Goal: Information Seeking & Learning: Learn about a topic

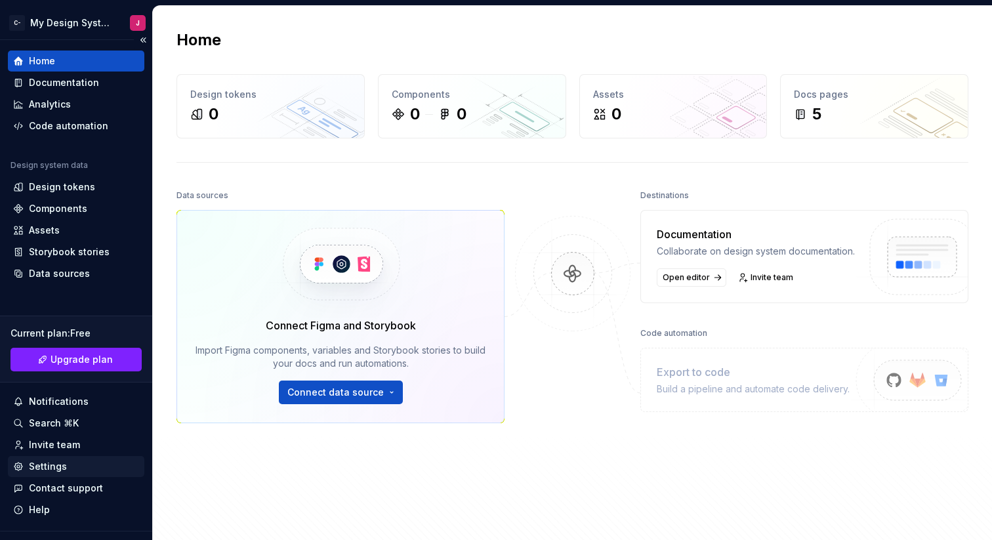
click at [63, 462] on div "Settings" at bounding box center [48, 466] width 38 height 13
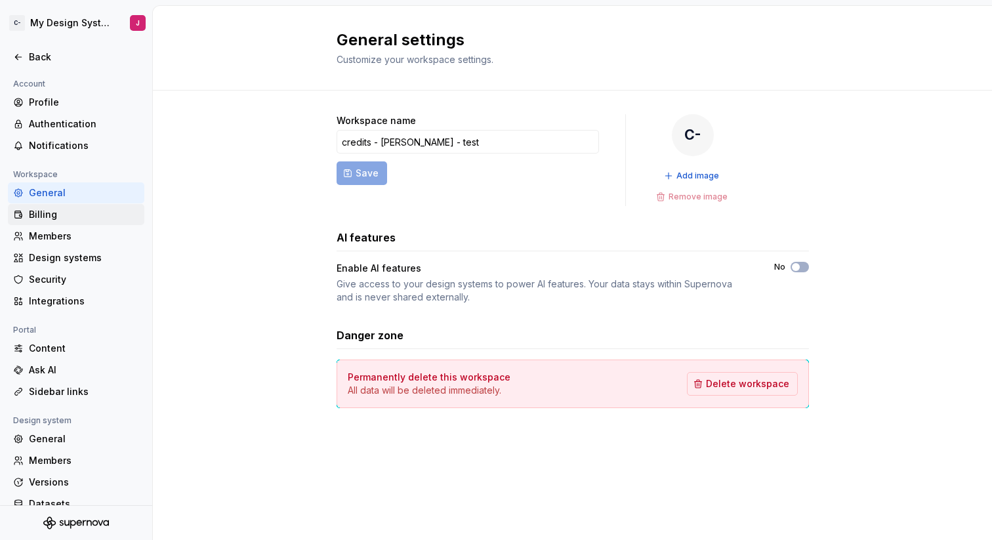
click at [47, 217] on div "Billing" at bounding box center [84, 214] width 110 height 13
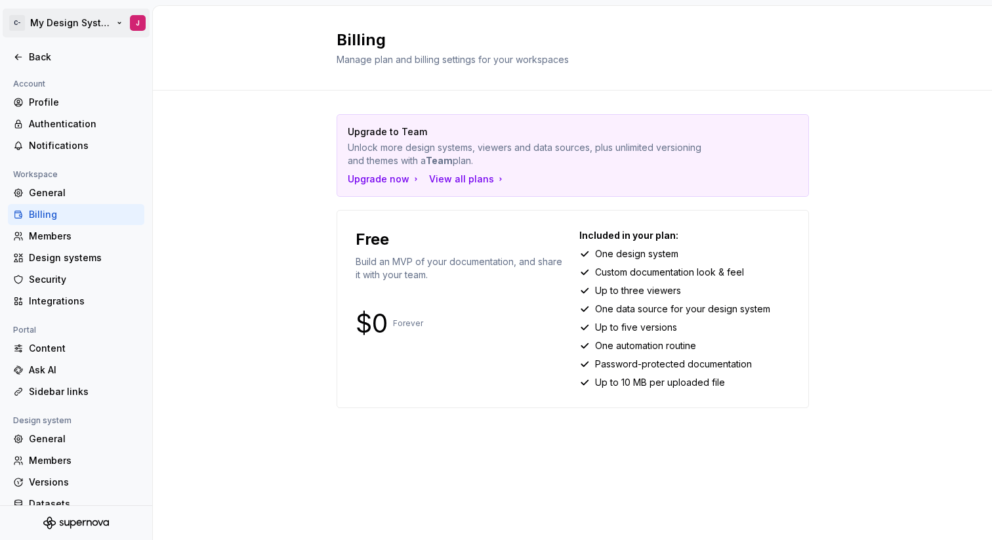
click at [84, 20] on html "C- My Design System J Back Account Profile Authentication Notifications Workspa…" at bounding box center [496, 270] width 992 height 540
click at [291, 315] on html "C- My Design System J Back Account Profile Authentication Notifications Workspa…" at bounding box center [496, 270] width 992 height 540
click at [396, 176] on div "Upgrade now" at bounding box center [384, 179] width 73 height 13
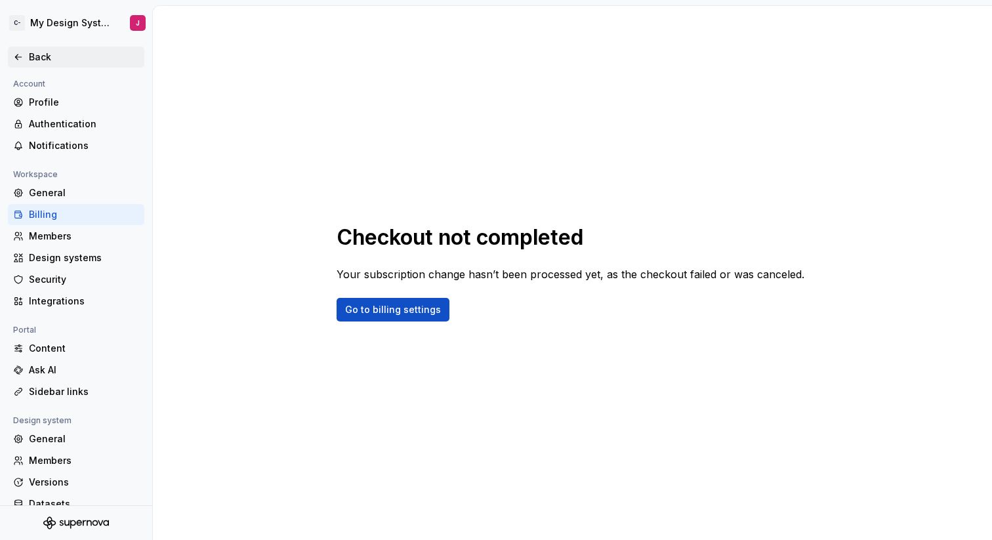
click at [41, 57] on div "Back" at bounding box center [84, 57] width 110 height 13
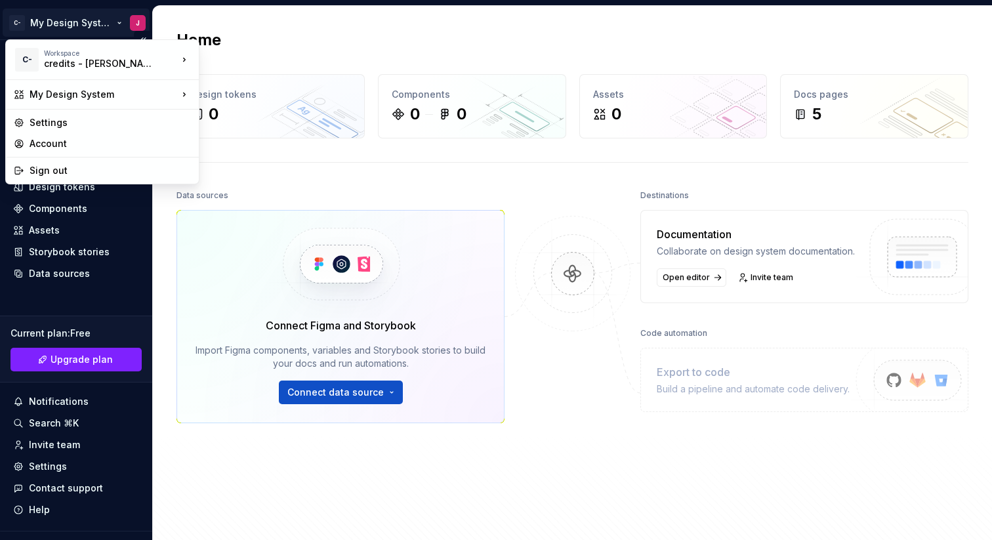
click at [91, 16] on html "C- My Design System J Home Documentation Analytics Code automation Design syste…" at bounding box center [496, 270] width 992 height 540
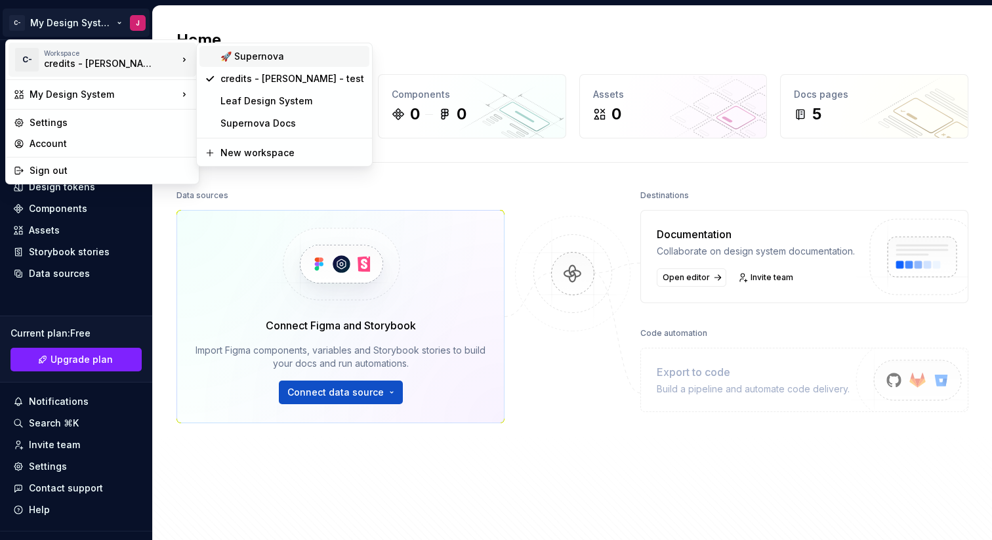
click at [254, 61] on div "🚀 Supernova" at bounding box center [292, 56] width 144 height 13
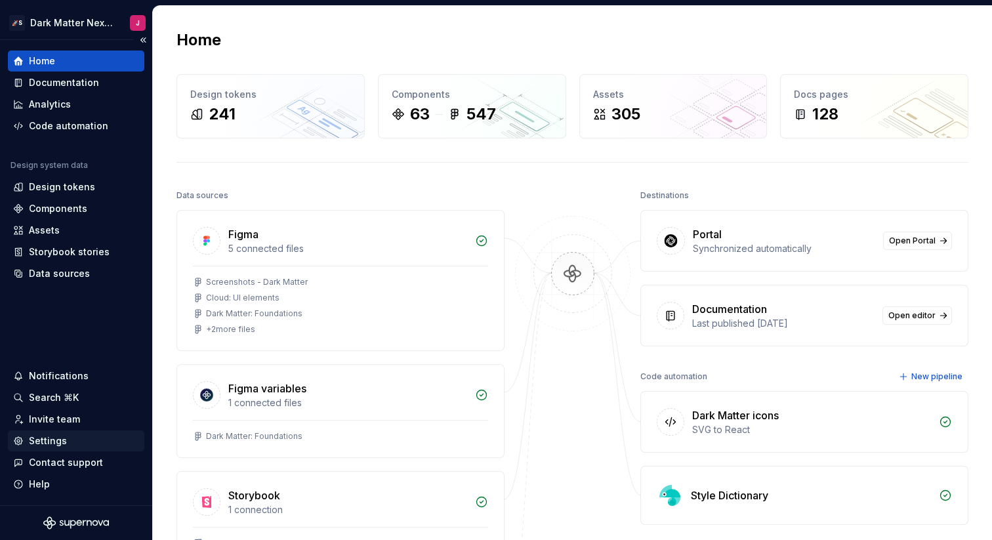
click at [40, 436] on div "Settings" at bounding box center [48, 440] width 38 height 13
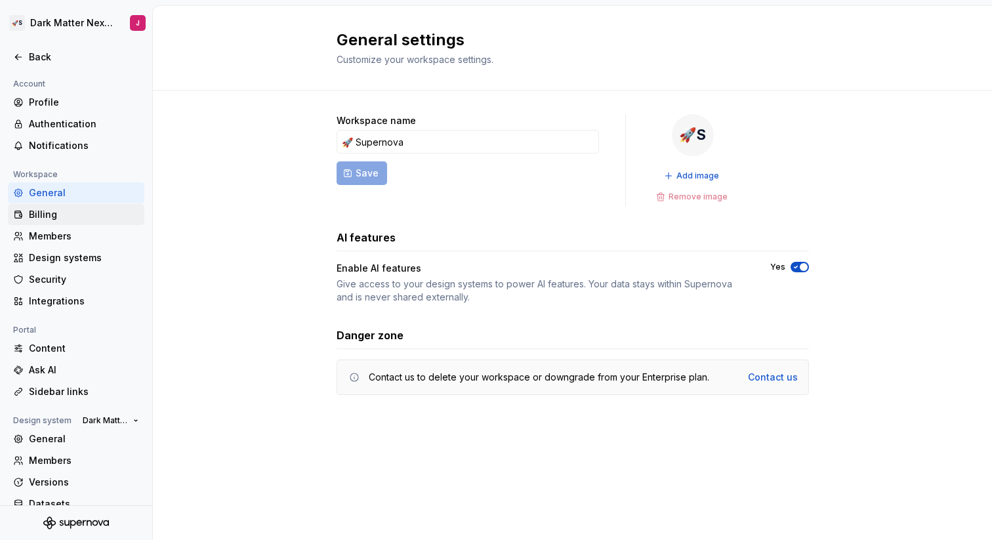
click at [56, 213] on div "Billing" at bounding box center [84, 214] width 110 height 13
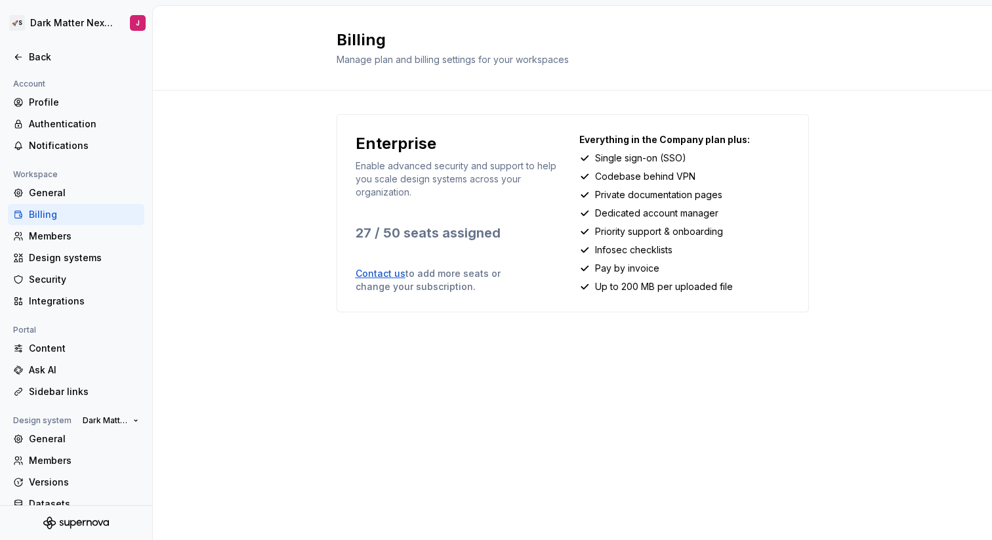
click at [403, 411] on div "Billing Manage plan and billing settings for your workspaces Enterprise Enable …" at bounding box center [572, 273] width 839 height 534
drag, startPoint x: 430, startPoint y: 352, endPoint x: 708, endPoint y: 419, distance: 286.7
click at [709, 417] on div "Billing Manage plan and billing settings for your workspaces Enterprise Enable …" at bounding box center [572, 273] width 839 height 534
click at [708, 419] on div "Billing Manage plan and billing settings for your workspaces Enterprise Enable …" at bounding box center [572, 273] width 839 height 534
click at [38, 58] on div "Back" at bounding box center [84, 57] width 110 height 13
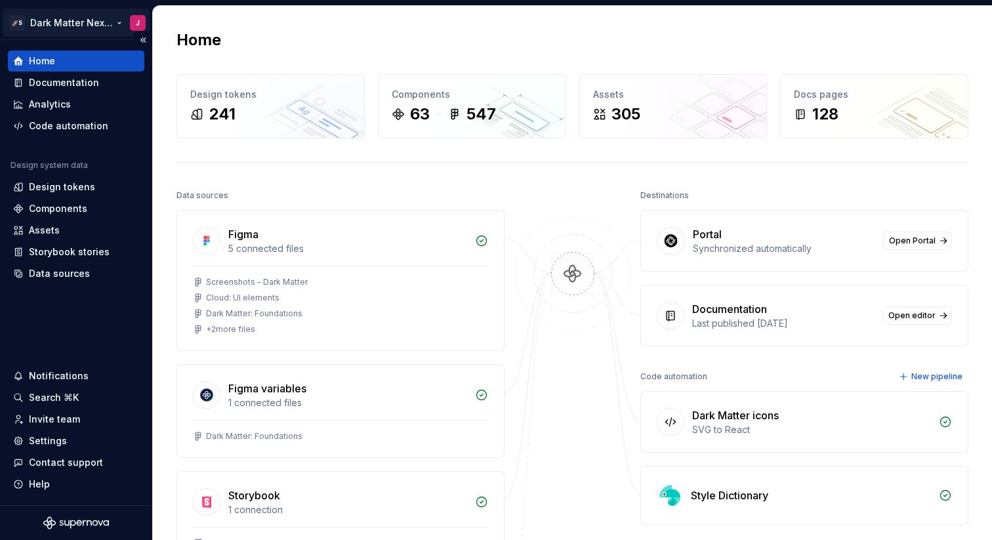
click at [98, 24] on html "🚀S Dark Matter Next Gen J Home Documentation Analytics Code automation Design s…" at bounding box center [496, 270] width 992 height 540
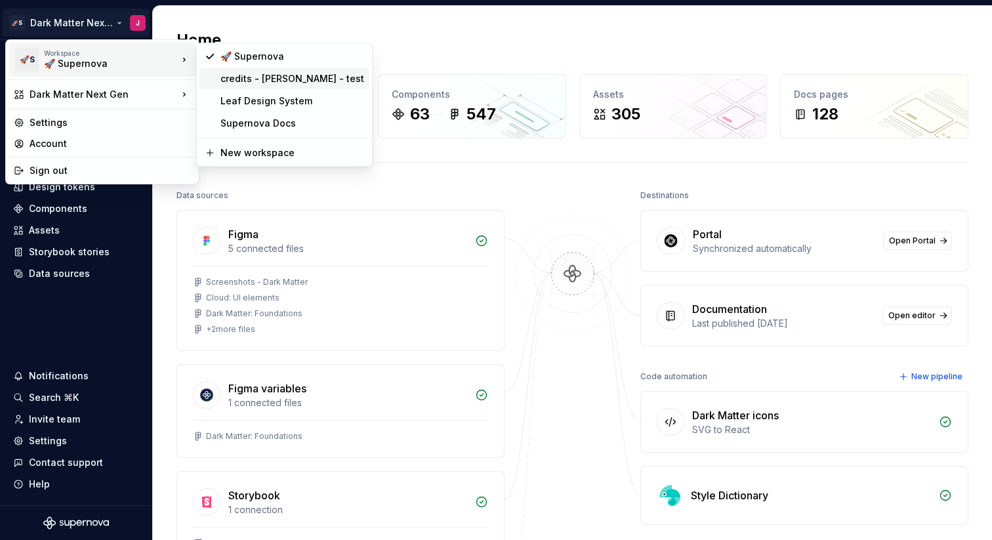
click at [263, 81] on div "credits - johnny - test" at bounding box center [292, 78] width 144 height 13
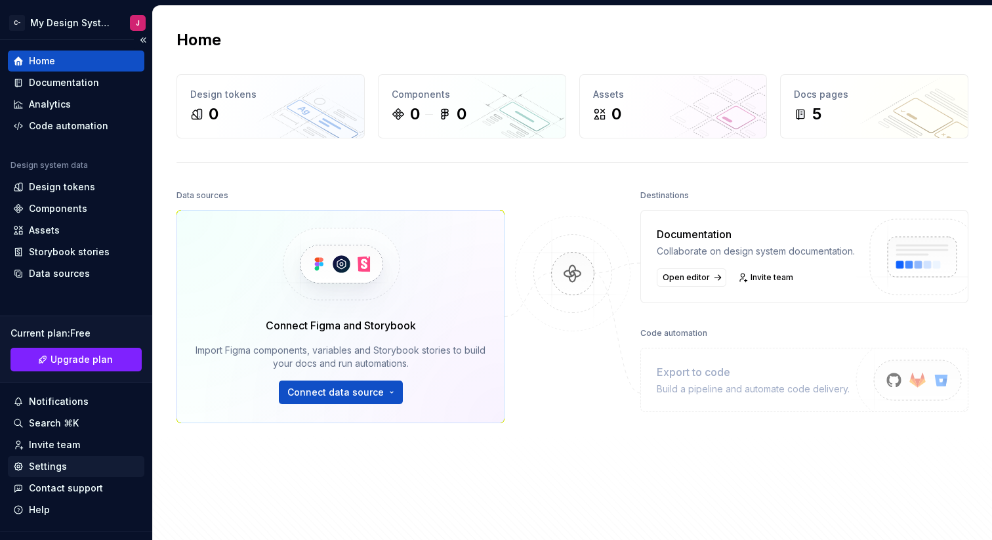
click at [60, 468] on div "Settings" at bounding box center [48, 466] width 38 height 13
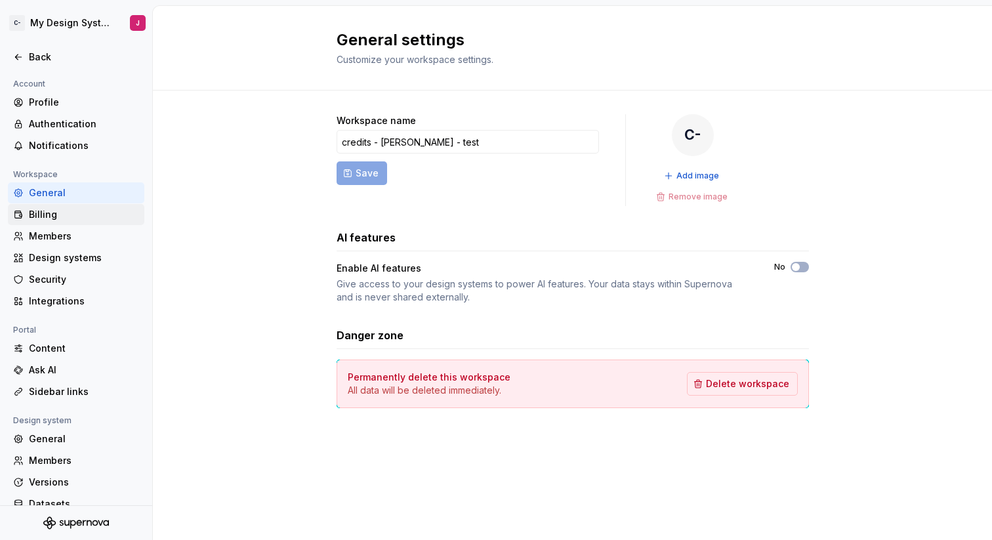
click at [83, 209] on div "Billing" at bounding box center [84, 214] width 110 height 13
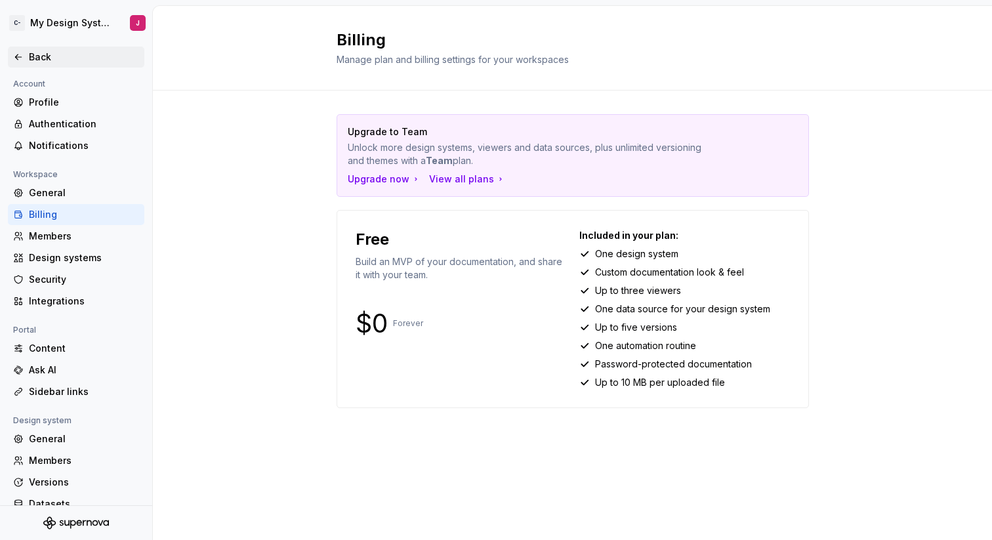
click at [72, 51] on div "Back" at bounding box center [84, 57] width 110 height 13
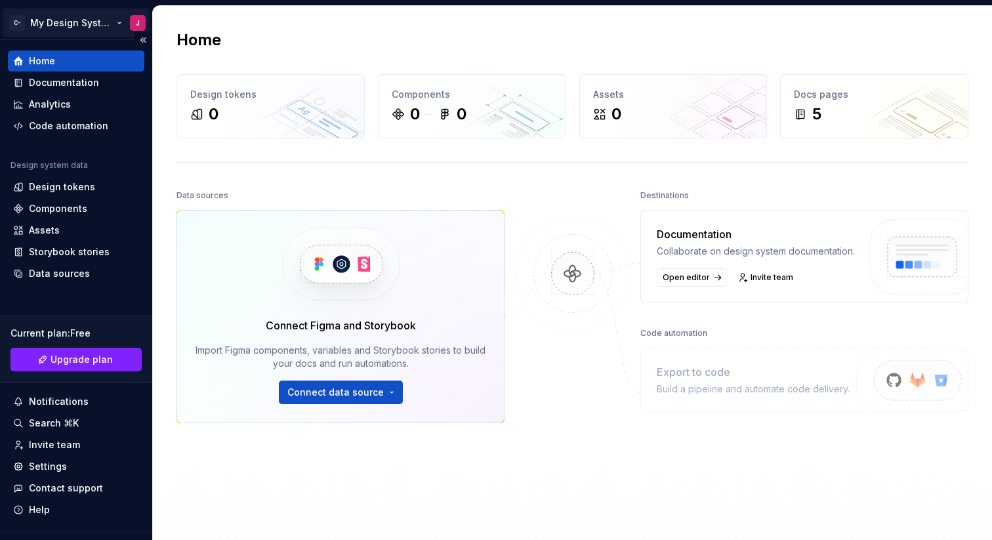
click at [107, 23] on html "C- My Design System J Home Documentation Analytics Code automation Design syste…" at bounding box center [496, 270] width 992 height 540
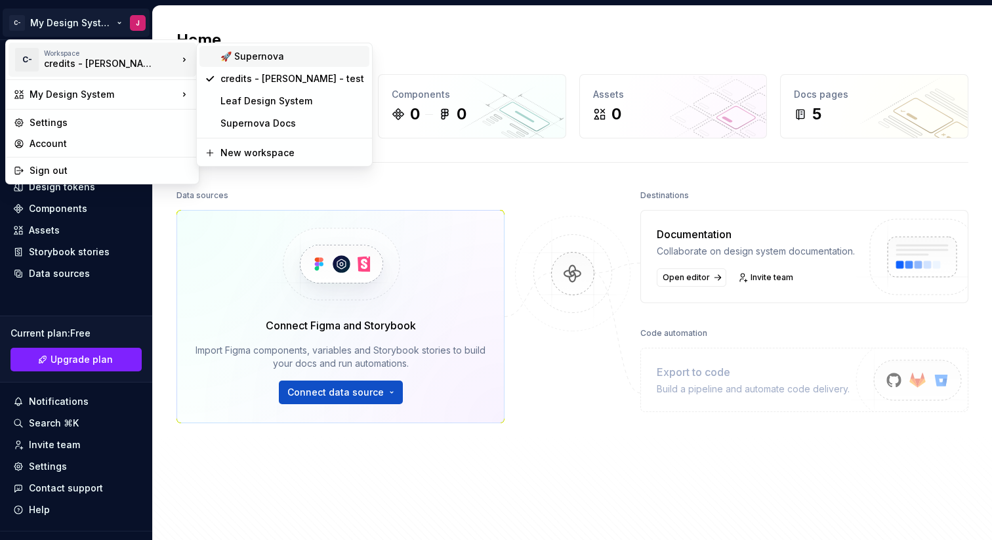
click at [238, 58] on div "🚀 Supernova" at bounding box center [292, 56] width 144 height 13
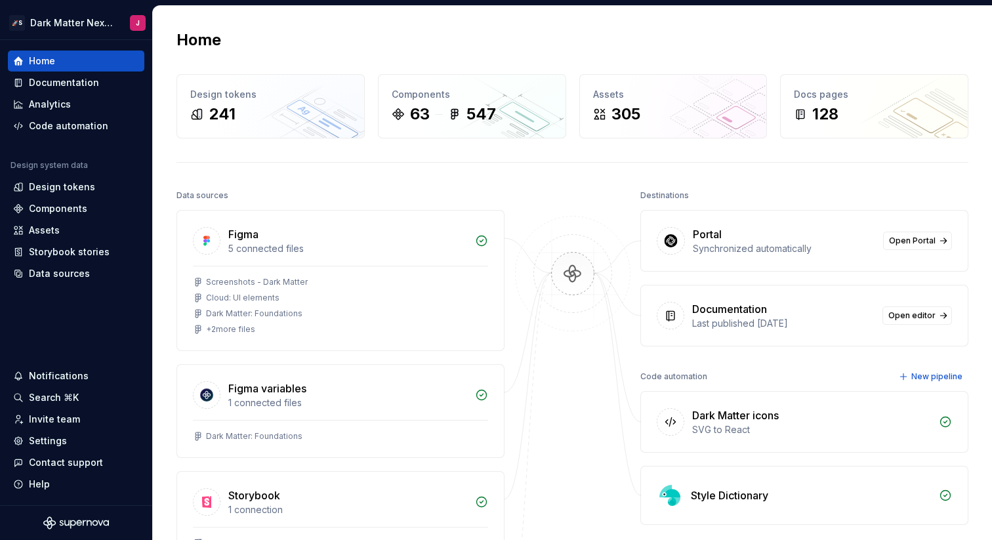
click at [812, 248] on div "Synchronized automatically" at bounding box center [784, 248] width 182 height 13
click at [66, 55] on div "Home" at bounding box center [76, 60] width 126 height 13
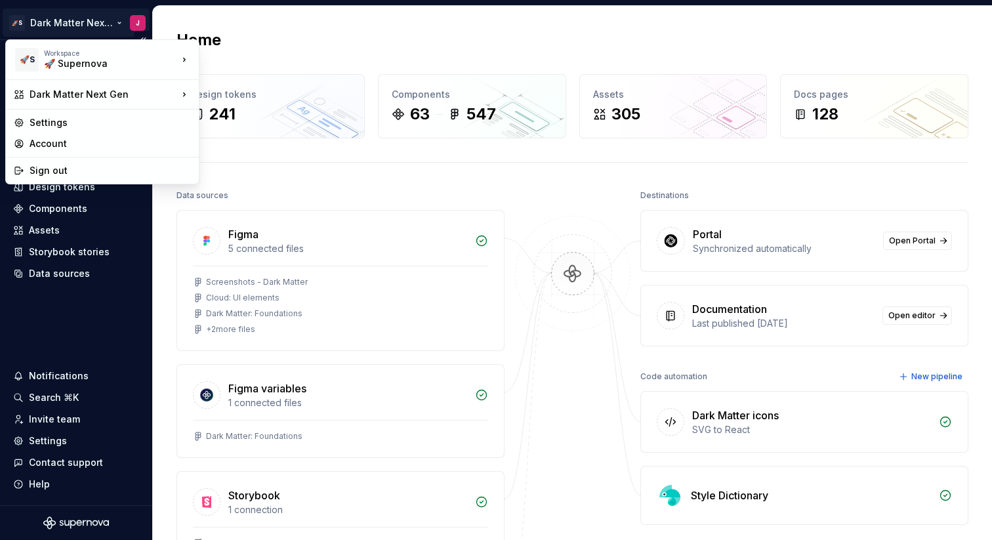
click at [97, 26] on html "🚀S Dark Matter Next Gen J Home Documentation Analytics Code automation Design s…" at bounding box center [496, 270] width 992 height 540
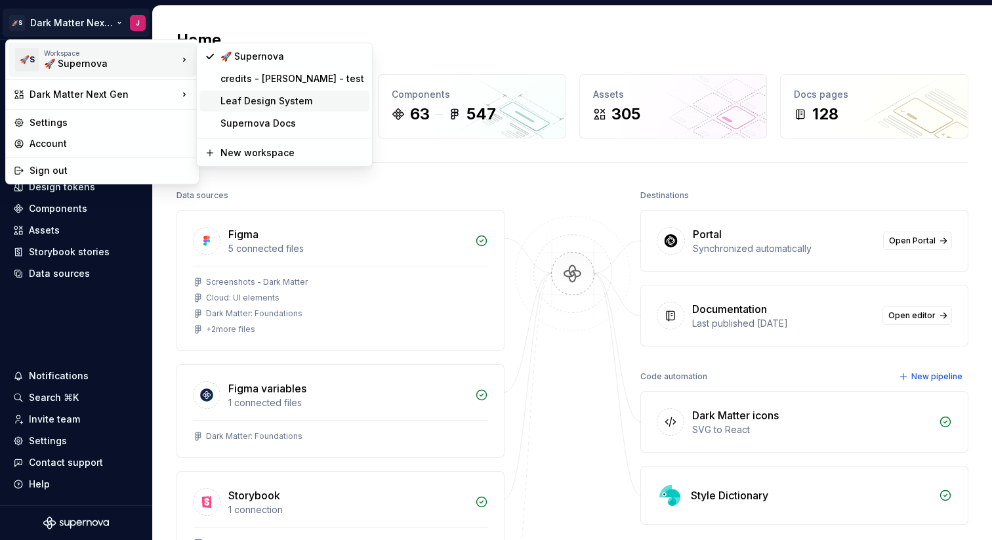
click at [287, 104] on div "Leaf Design System" at bounding box center [292, 100] width 144 height 13
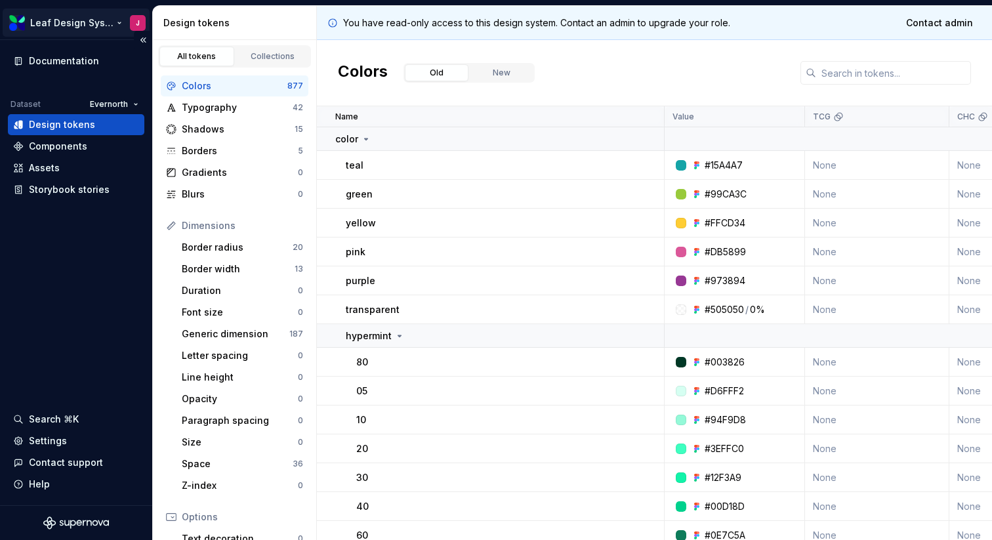
click at [98, 29] on html "Leaf Design System J Documentation Dataset Evernorth Design tokens Components A…" at bounding box center [496, 270] width 992 height 540
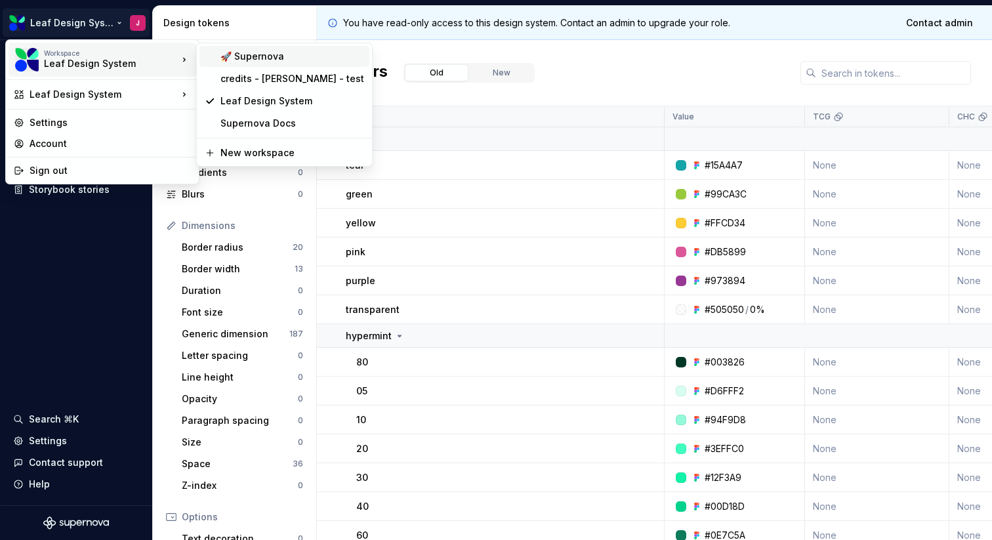
click at [241, 63] on div "🚀 Supernova" at bounding box center [284, 56] width 170 height 21
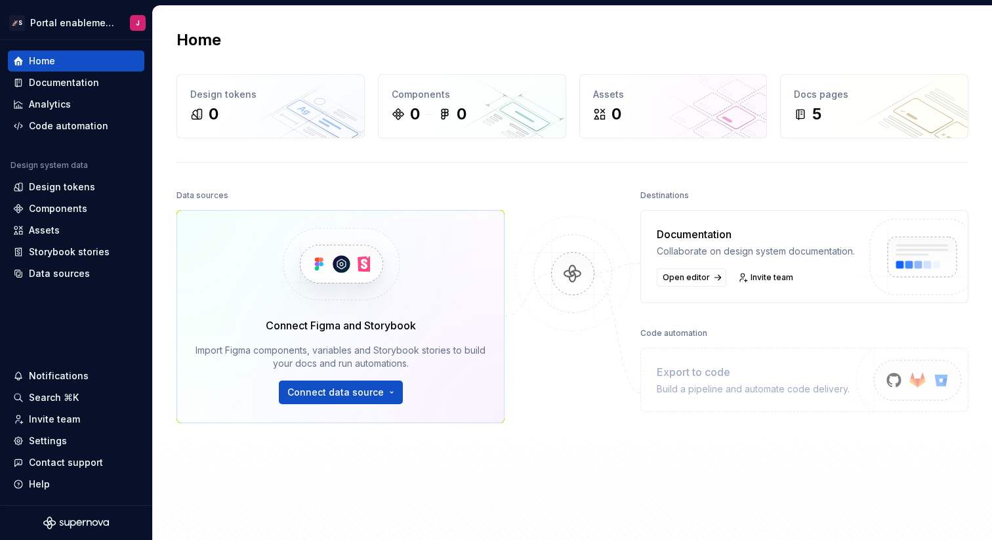
click at [480, 220] on div "Connect Figma and Storybook Import Figma components, variables and Storybook st…" at bounding box center [340, 316] width 328 height 213
click at [100, 21] on html "🚀S Portal enablement-2 J Home Documentation Analytics Code automation Design sy…" at bounding box center [496, 270] width 992 height 540
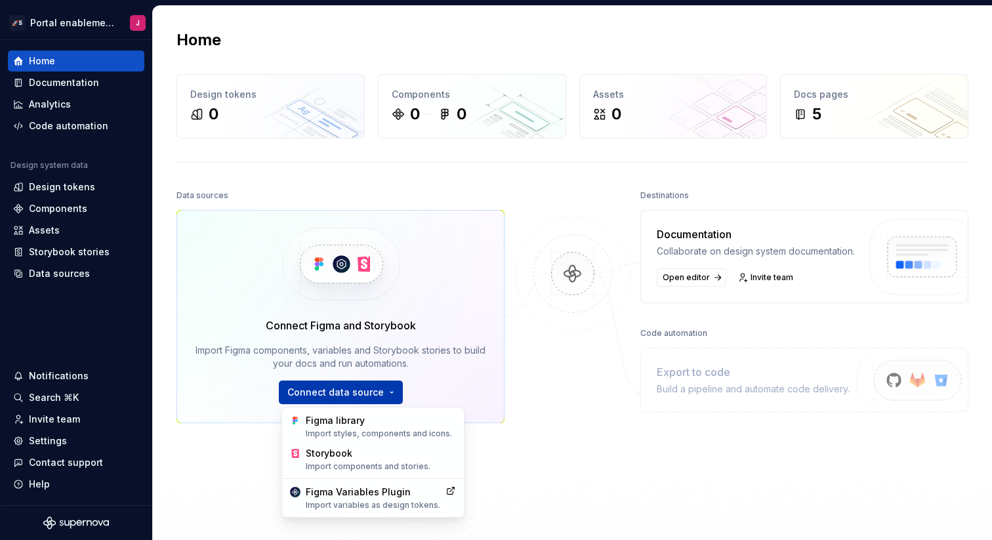
click at [321, 395] on html "🚀S Portal enablement-2 J Home Documentation Analytics Code automation Design sy…" at bounding box center [496, 270] width 992 height 540
click at [327, 457] on div "Storybook Import components and stories." at bounding box center [381, 459] width 150 height 25
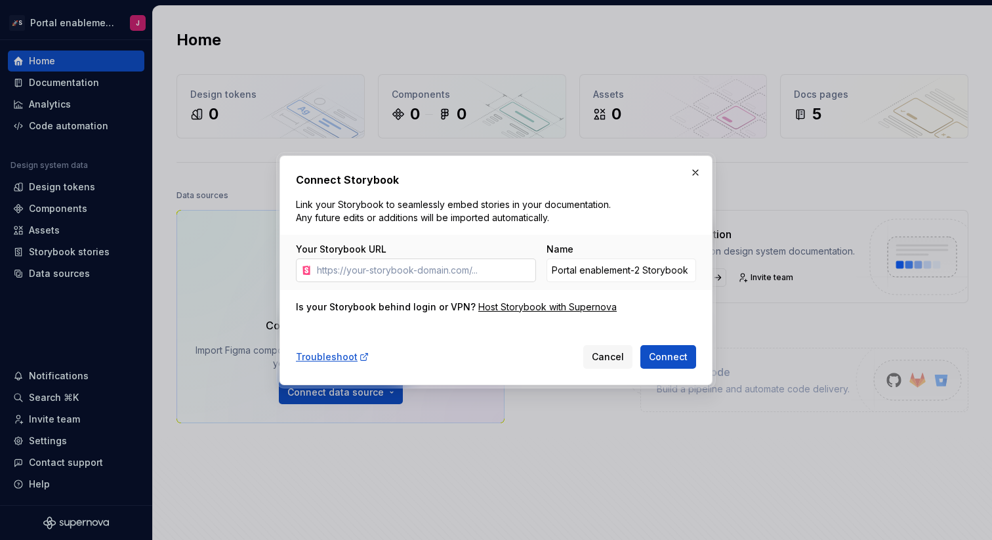
click at [504, 270] on input "Your Storybook URL" at bounding box center [424, 270] width 224 height 24
paste input "https://darkmatter-supernovaio.vercel.app/?path=/docs/dm_components-dmicon--docs"
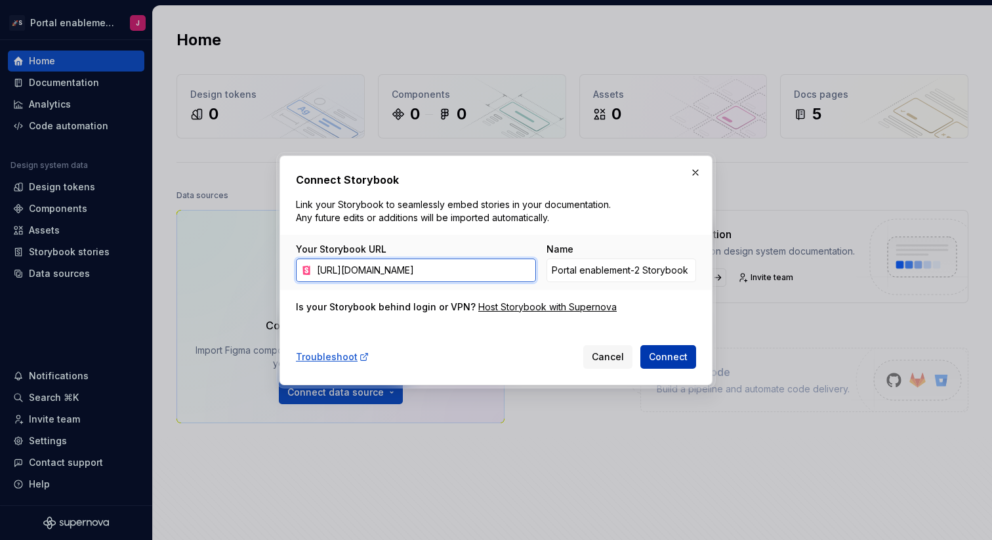
type input "https://darkmatter-supernovaio.vercel.app/?path=/docs/dm_components-dmicon--docs"
click at [668, 354] on span "Connect" at bounding box center [668, 356] width 39 height 13
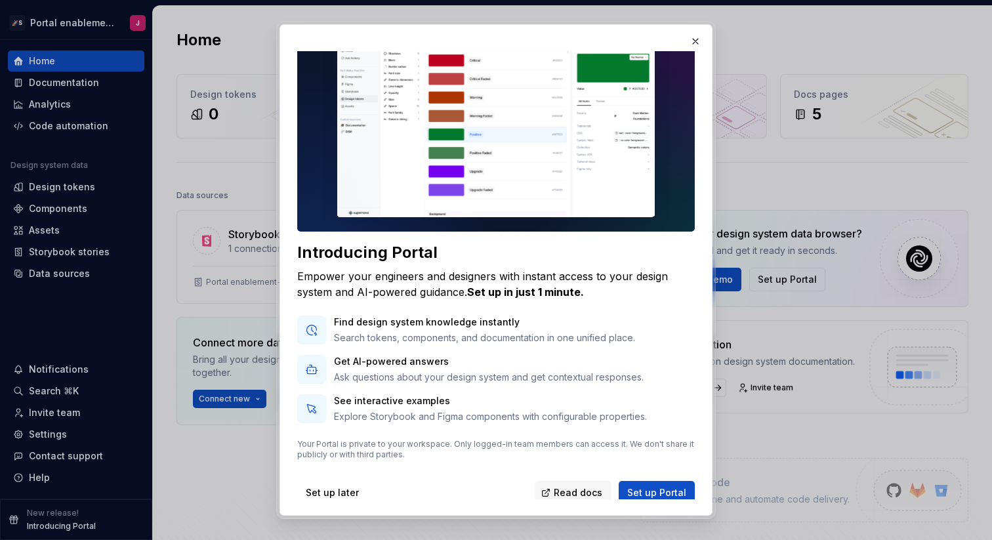
scroll to position [56, 0]
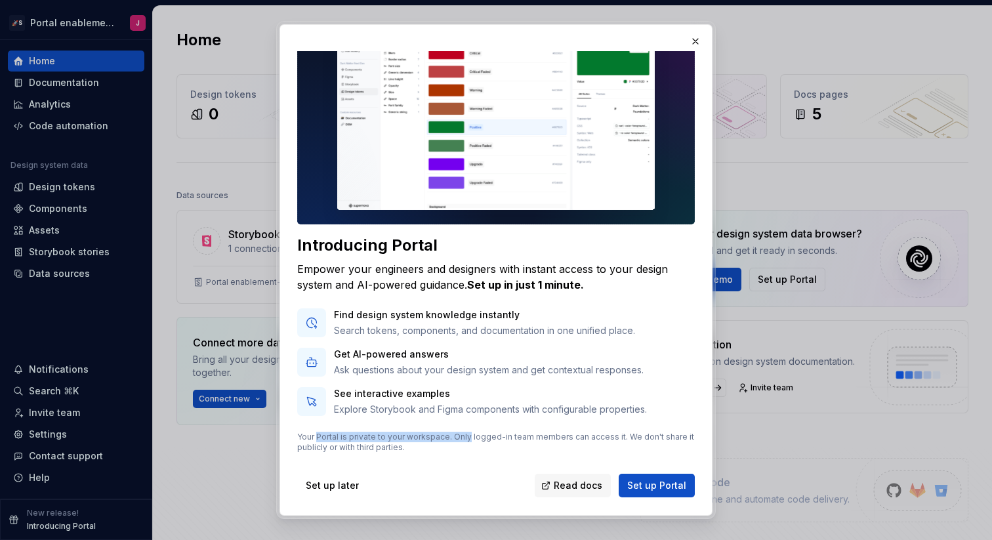
drag, startPoint x: 316, startPoint y: 438, endPoint x: 467, endPoint y: 439, distance: 150.9
click at [466, 439] on p "Your Portal is private to your workspace. Only logged-in team members can acces…" at bounding box center [496, 442] width 398 height 21
click at [491, 450] on p "Your Portal is private to your workspace. Only logged-in team members can acces…" at bounding box center [496, 442] width 398 height 21
click at [588, 485] on span "Read docs" at bounding box center [578, 485] width 49 height 13
click at [653, 493] on button "Set up Portal" at bounding box center [657, 486] width 76 height 24
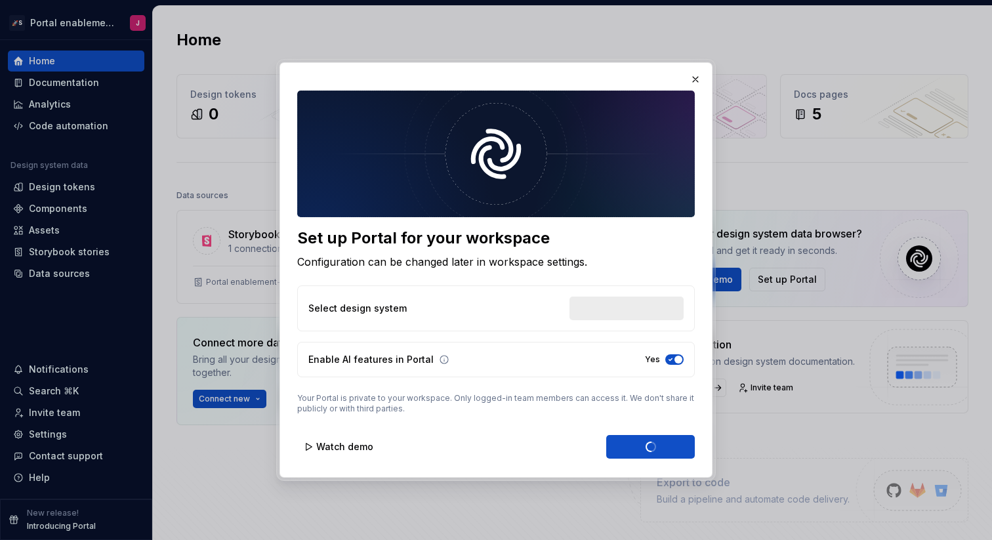
scroll to position [0, 0]
click at [619, 300] on button "Portal enablement-2" at bounding box center [622, 309] width 123 height 24
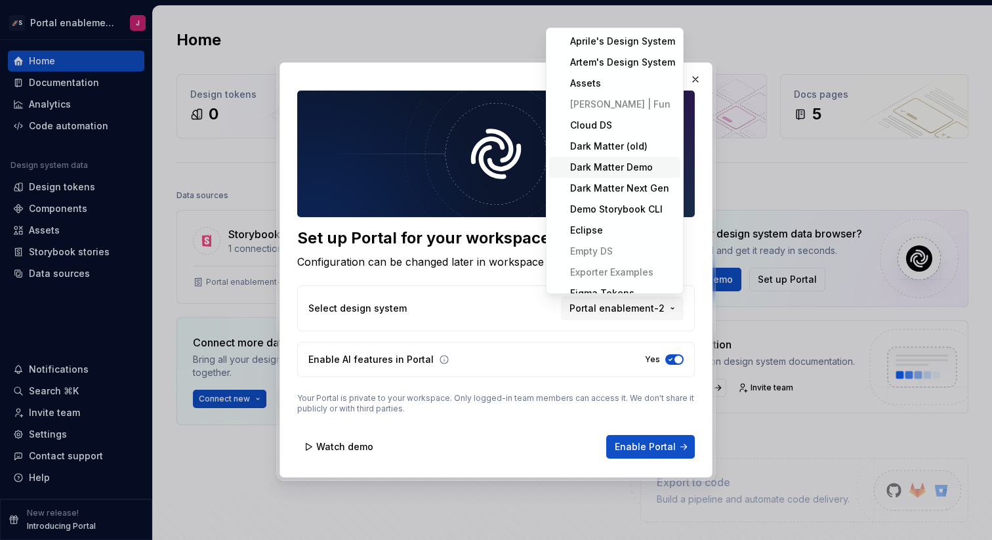
drag, startPoint x: 624, startPoint y: 149, endPoint x: 623, endPoint y: 163, distance: 13.8
click at [623, 163] on div "Aprile's Design System Artem's Design System Assets Brady | Fun Cloud DS Dark M…" at bounding box center [614, 500] width 131 height 939
click at [625, 64] on div "Artem's Design System" at bounding box center [622, 62] width 105 height 13
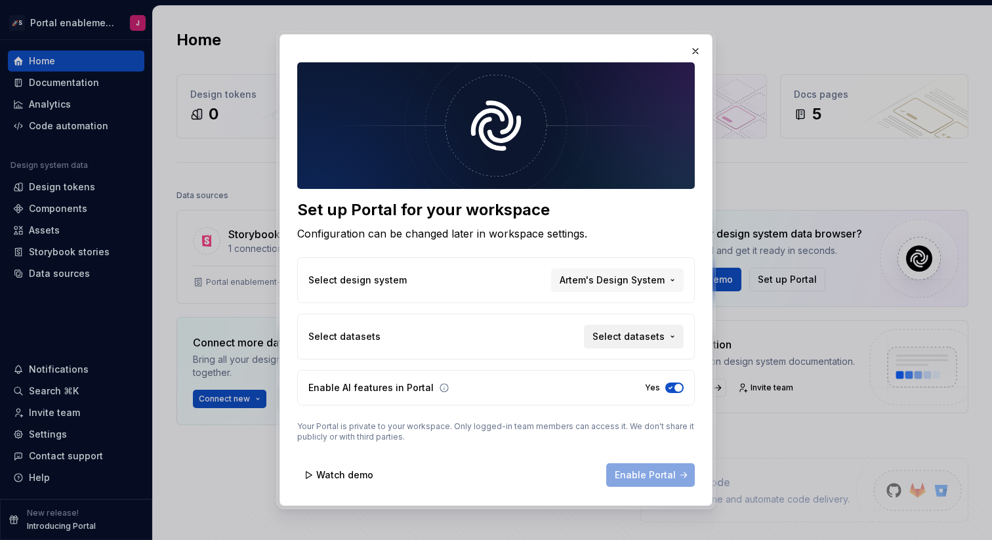
click at [637, 344] on button "Select datasets" at bounding box center [634, 337] width 100 height 24
click at [634, 363] on div "Default" at bounding box center [622, 364] width 105 height 13
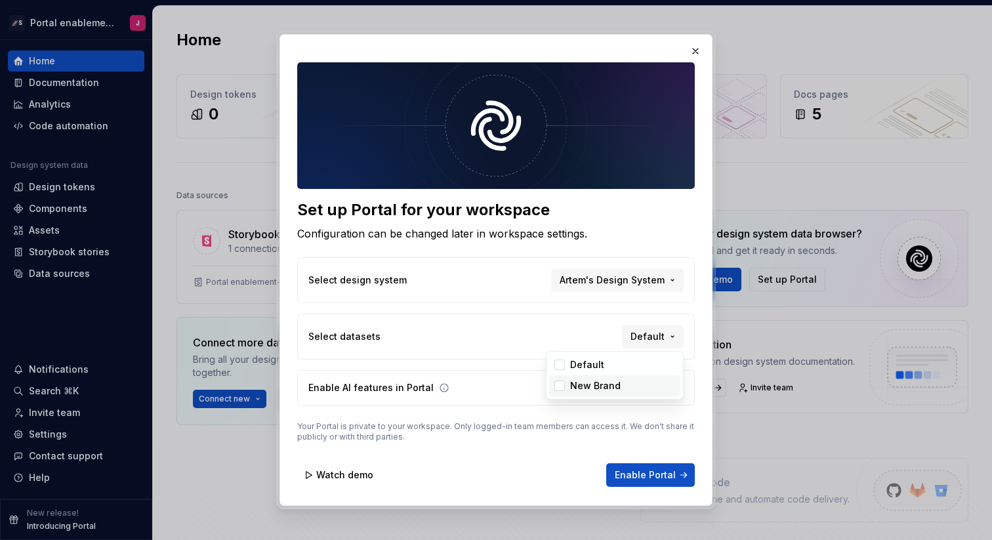
click at [630, 391] on div "New Brand" at bounding box center [622, 385] width 105 height 13
click at [582, 321] on div "Set up Portal for your workspace Configuration can be changed later in workspac…" at bounding box center [496, 270] width 992 height 540
click at [692, 52] on button "button" at bounding box center [695, 51] width 18 height 18
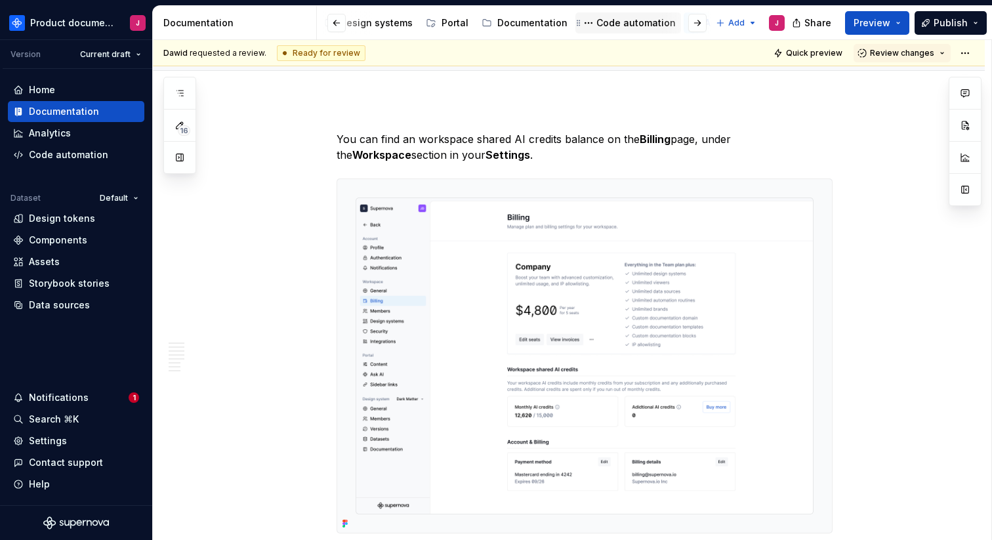
scroll to position [0, 218]
click at [187, 96] on button "button" at bounding box center [180, 93] width 24 height 24
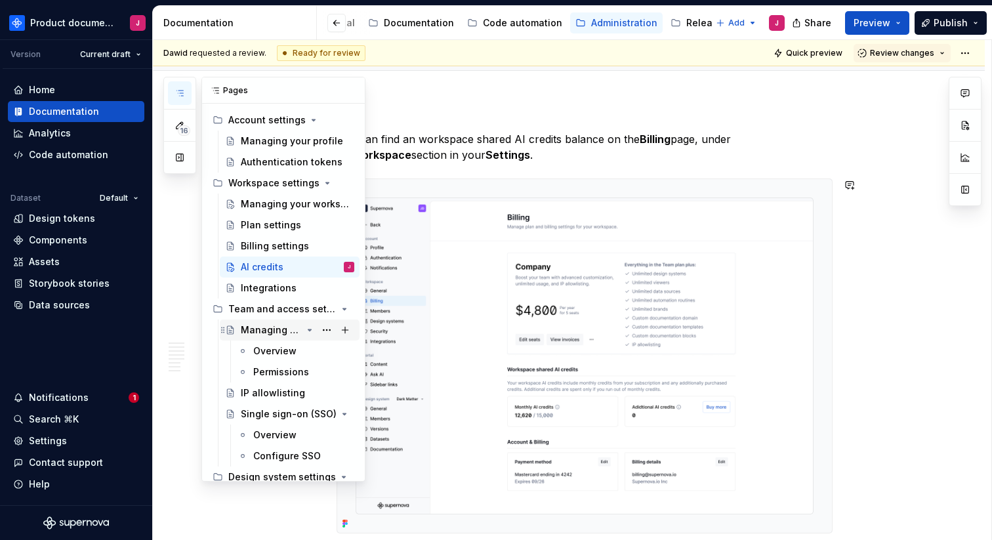
scroll to position [0, 0]
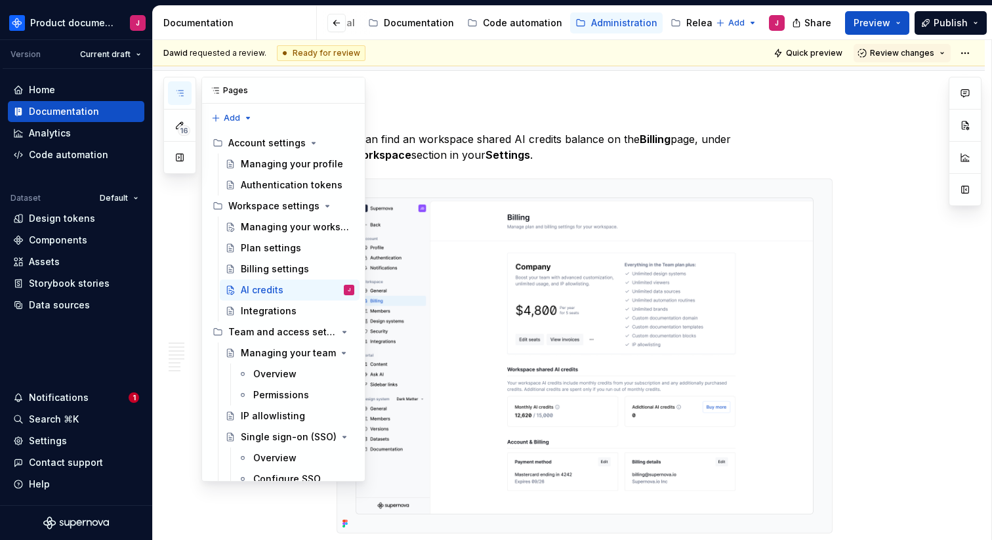
drag, startPoint x: 251, startPoint y: 91, endPoint x: 307, endPoint y: 90, distance: 56.4
click at [307, 90] on div "Pages" at bounding box center [283, 90] width 163 height 26
drag, startPoint x: 245, startPoint y: 89, endPoint x: 318, endPoint y: 89, distance: 72.2
click at [318, 89] on div "Pages" at bounding box center [283, 90] width 163 height 26
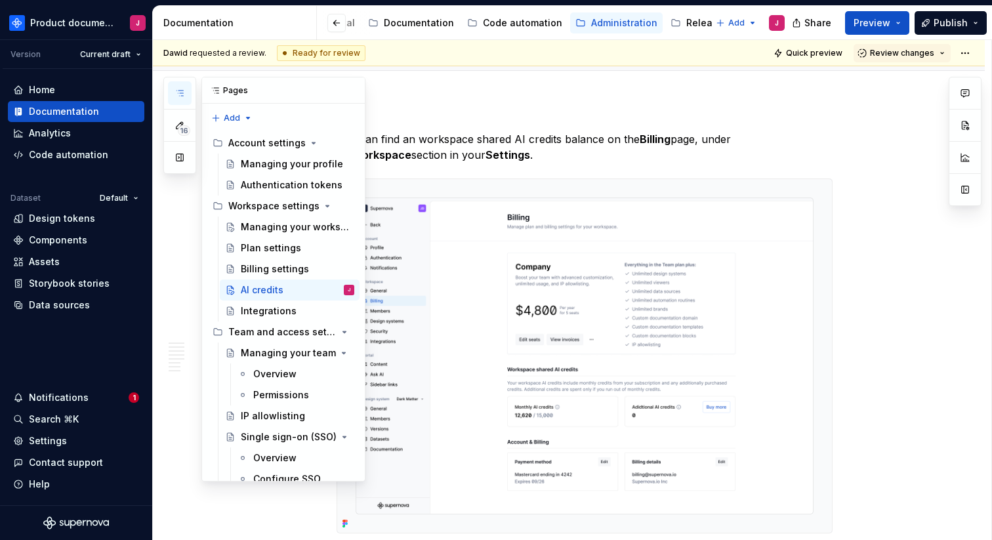
click at [318, 89] on div "Pages" at bounding box center [283, 90] width 163 height 26
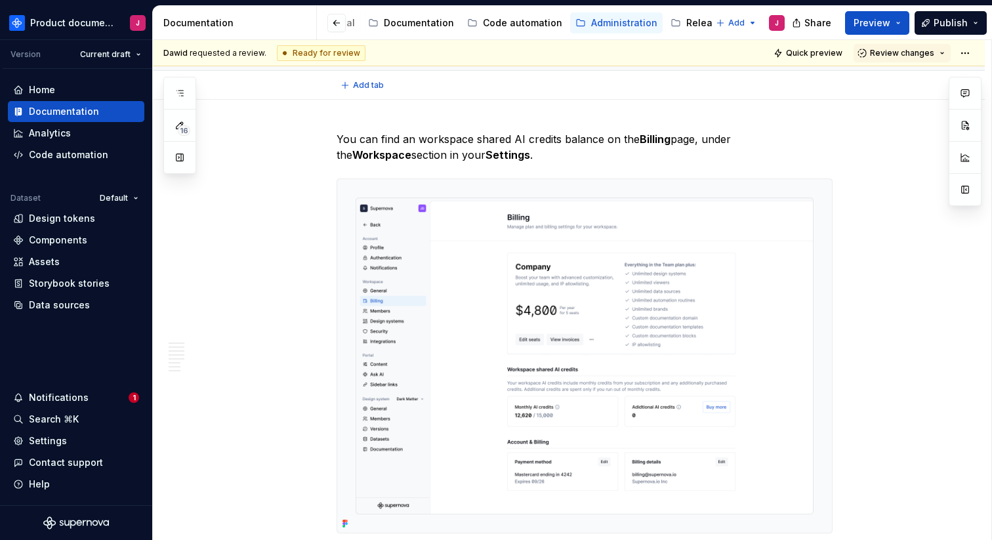
click at [436, 81] on div "Add tab" at bounding box center [585, 85] width 496 height 18
type textarea "*"
click at [176, 96] on icon "button" at bounding box center [179, 93] width 10 height 10
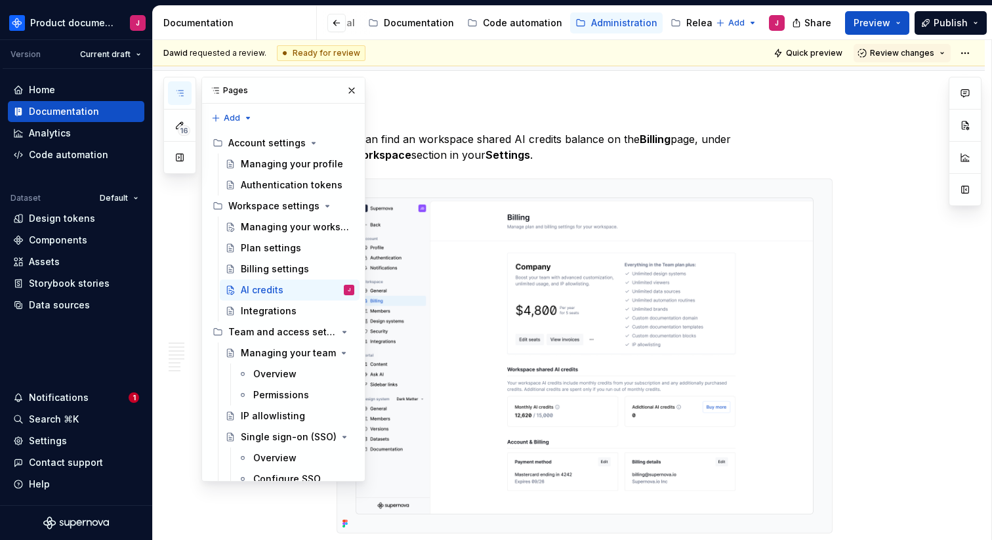
click at [176, 96] on icon "button" at bounding box center [179, 93] width 10 height 10
click at [181, 96] on icon "button" at bounding box center [179, 93] width 7 height 5
click at [184, 159] on button "button" at bounding box center [180, 158] width 24 height 24
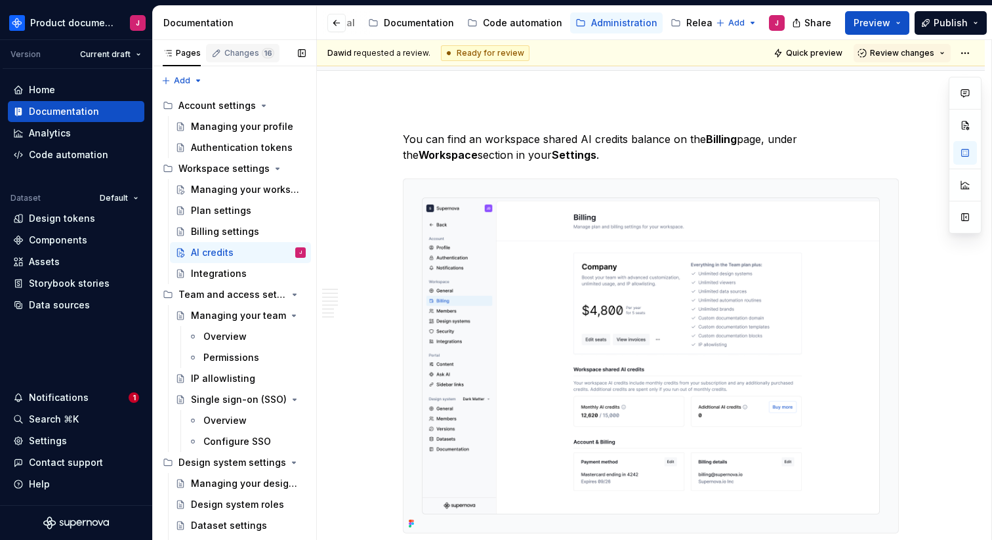
click at [233, 54] on div "Changes 16" at bounding box center [249, 53] width 50 height 10
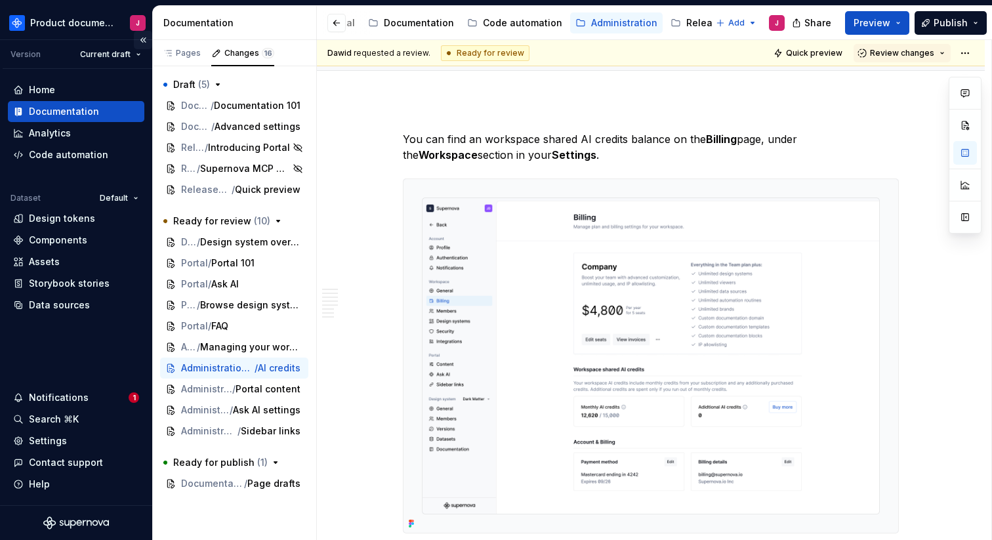
click at [142, 37] on button "Collapse sidebar" at bounding box center [143, 40] width 18 height 18
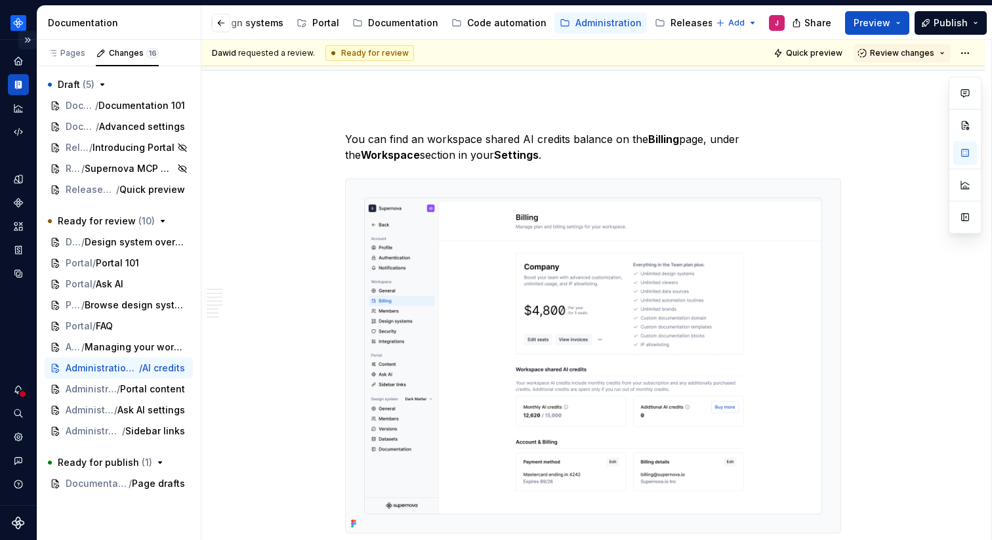
scroll to position [0, 102]
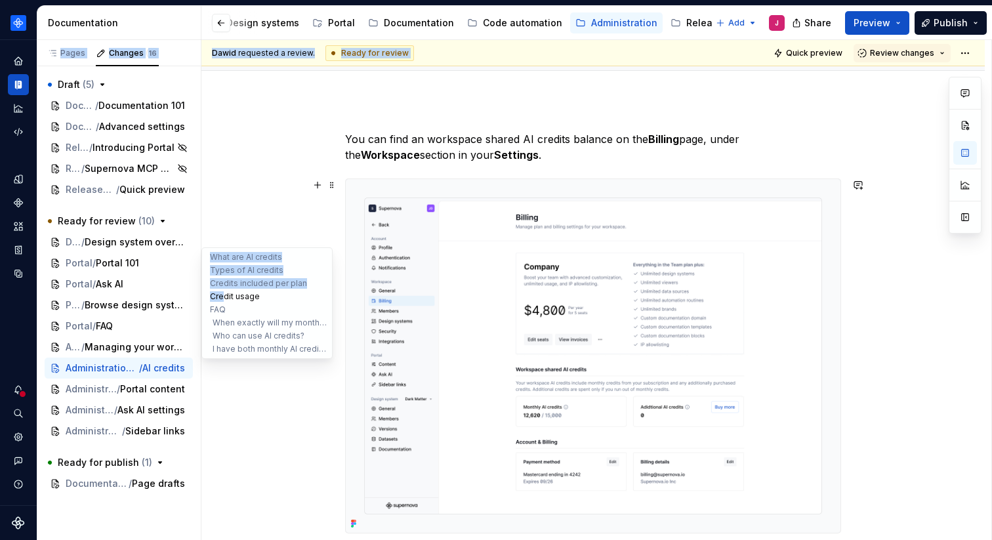
drag, startPoint x: 201, startPoint y: 293, endPoint x: 225, endPoint y: 291, distance: 24.4
click at [225, 291] on div "Pages Changes 16 Add Accessibility guide for tree Page tree. Navigate the tree …" at bounding box center [514, 290] width 954 height 501
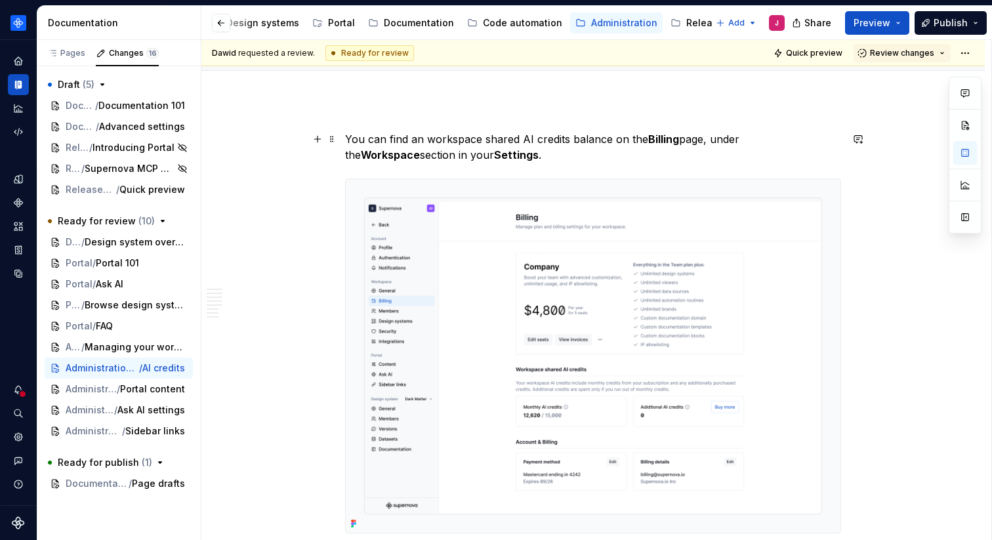
click at [142, 262] on div "Portal / Portal 101" at bounding box center [118, 262] width 104 height 13
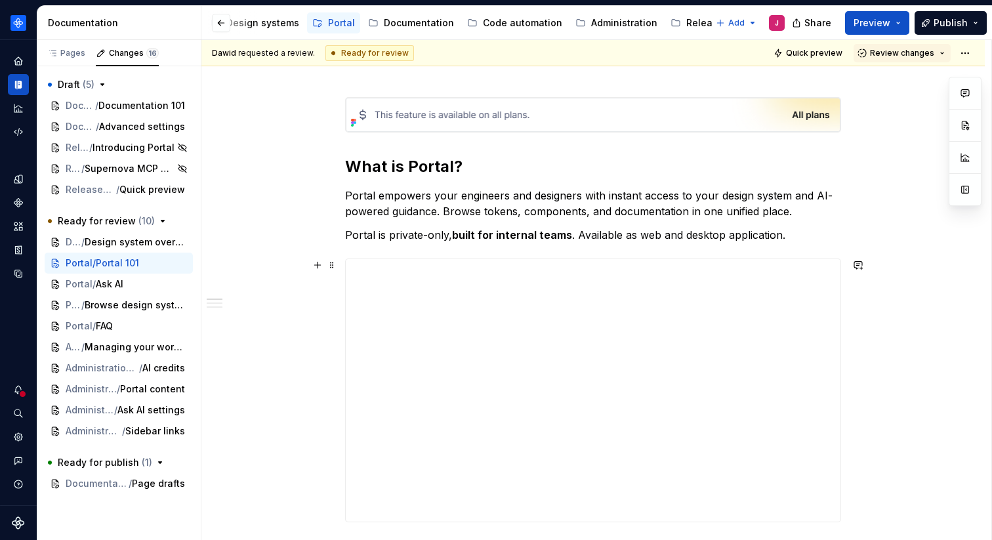
scroll to position [199, 0]
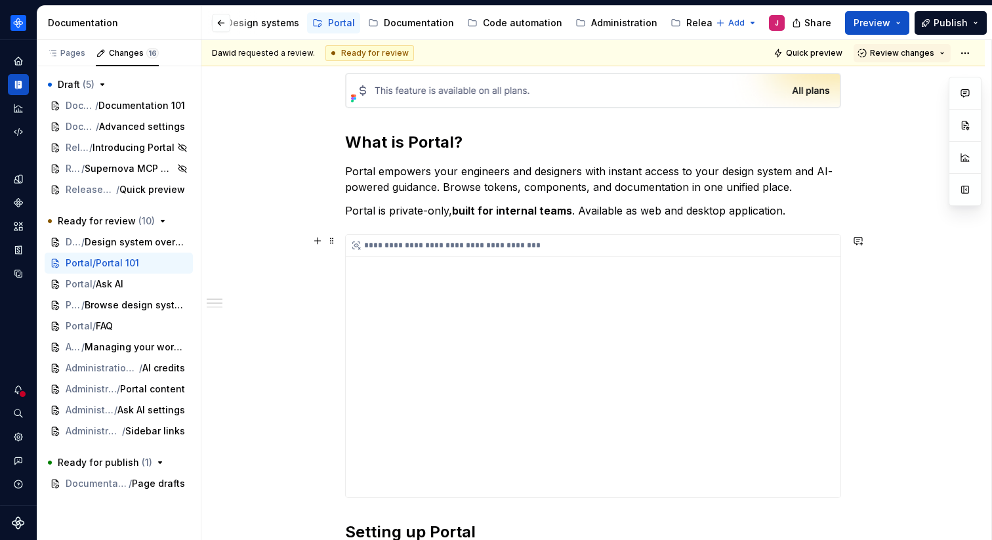
click at [600, 369] on div "**********" at bounding box center [593, 366] width 495 height 262
click at [604, 369] on div "**********" at bounding box center [593, 366] width 495 height 262
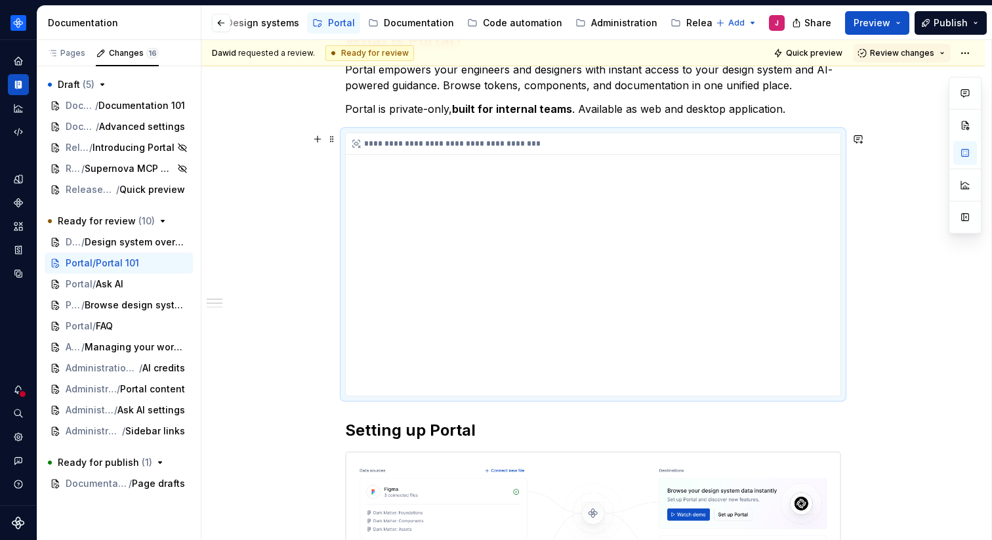
scroll to position [299, 0]
click at [609, 268] on div "**********" at bounding box center [593, 265] width 495 height 262
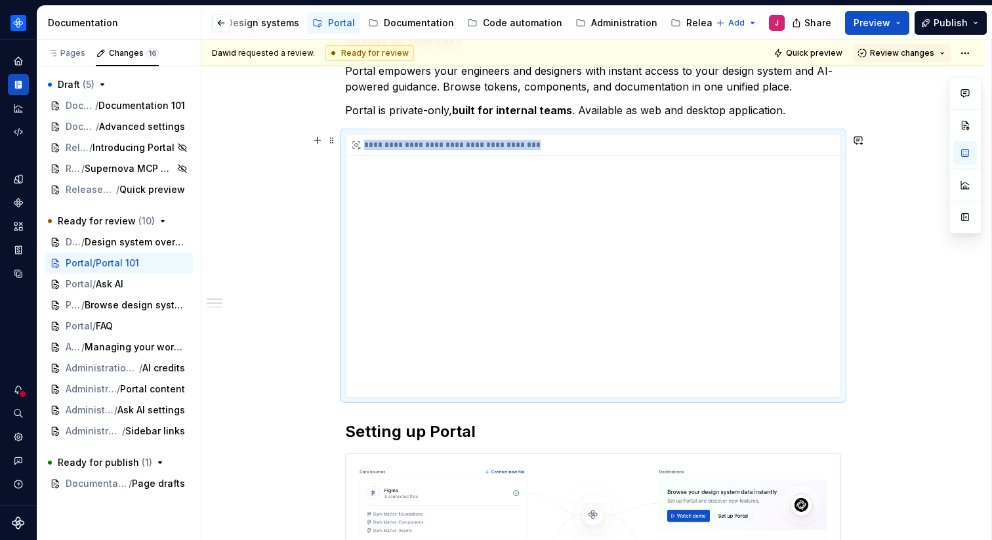
click at [609, 268] on div "**********" at bounding box center [593, 265] width 495 height 262
click at [386, 380] on div "**********" at bounding box center [593, 265] width 495 height 262
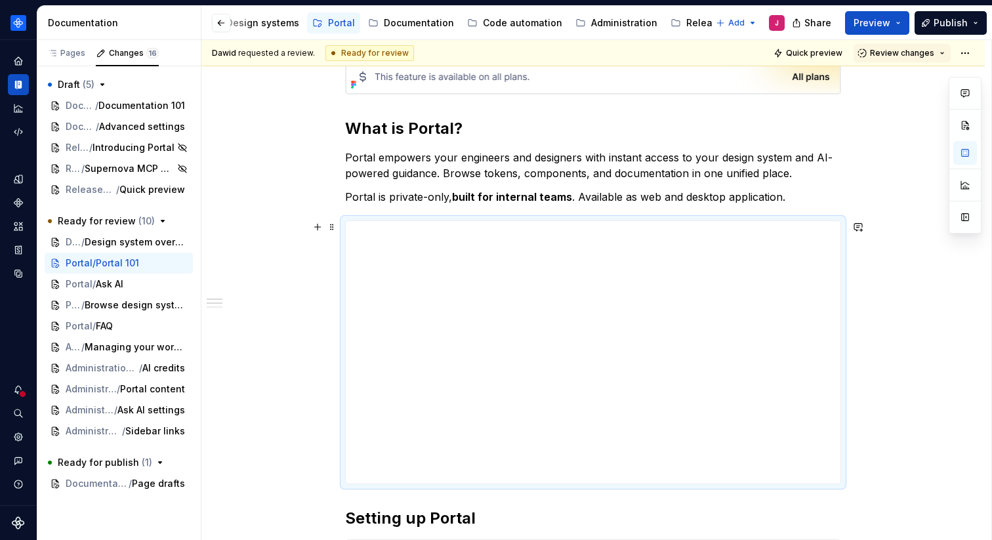
scroll to position [108, 0]
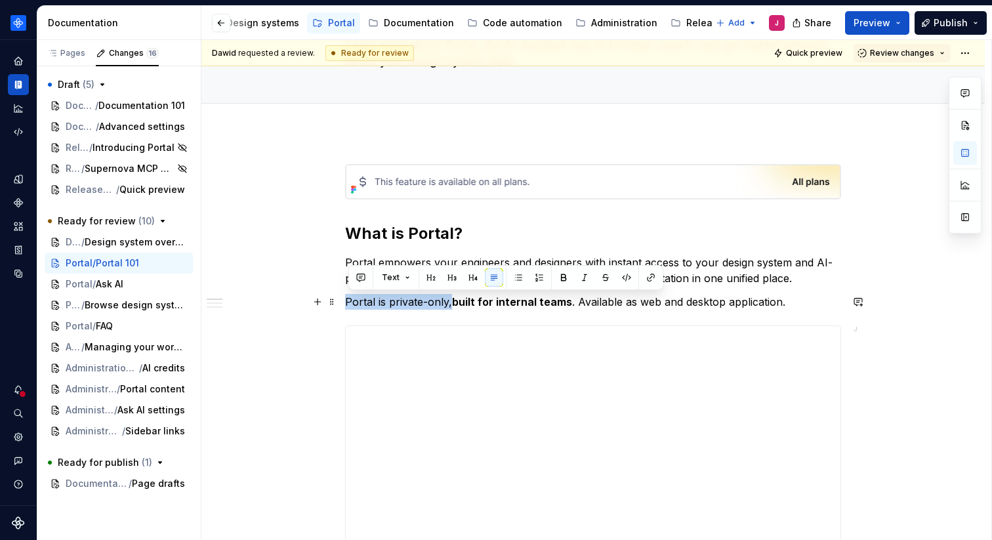
drag, startPoint x: 348, startPoint y: 308, endPoint x: 453, endPoint y: 304, distance: 104.4
click at [453, 304] on p "Portal is private-only, built for internal teams . Available as web and desktop…" at bounding box center [593, 302] width 496 height 16
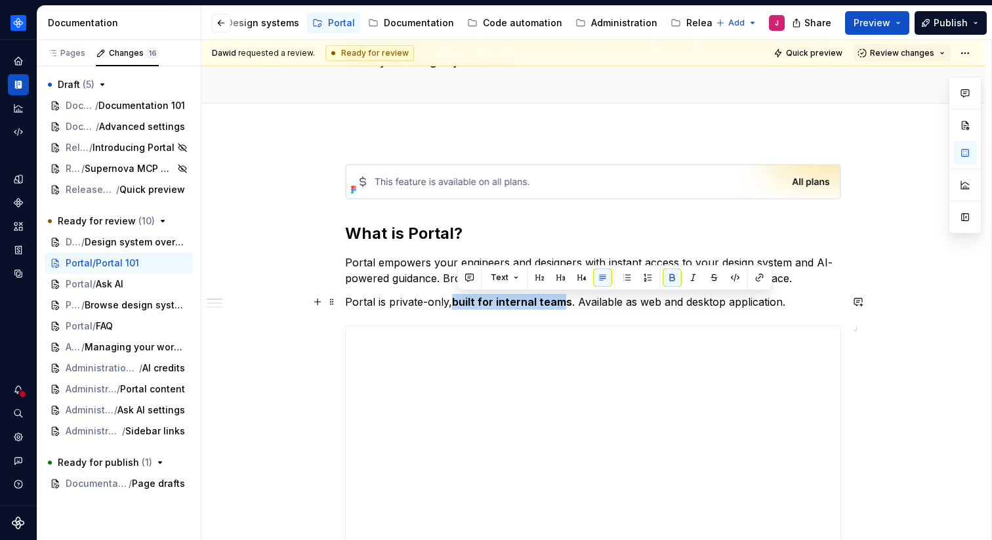
drag, startPoint x: 458, startPoint y: 301, endPoint x: 566, endPoint y: 302, distance: 108.2
click at [566, 302] on strong "built for internal teams" at bounding box center [512, 301] width 120 height 13
click at [614, 303] on p "Portal is private-only, built for internal teams . Available as web and desktop…" at bounding box center [593, 302] width 496 height 16
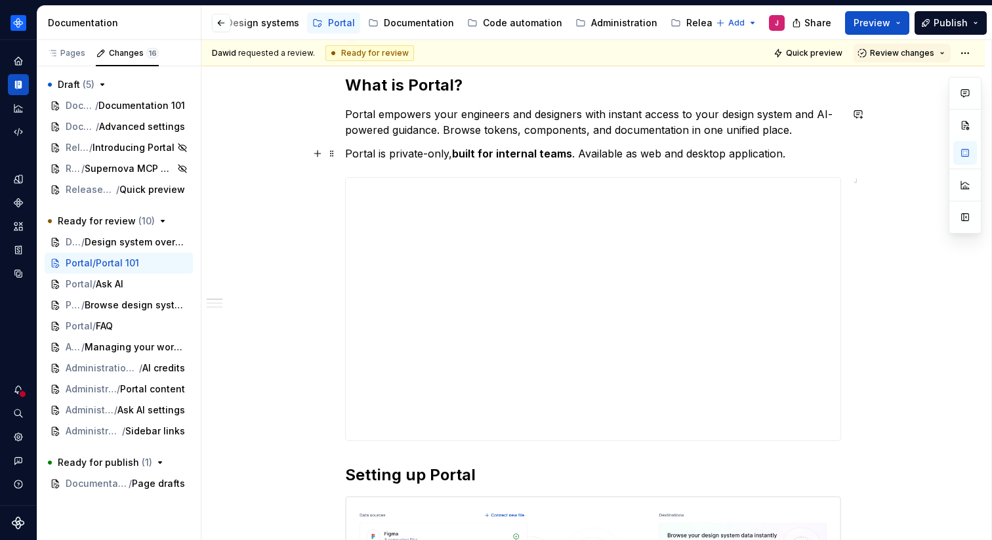
scroll to position [312, 0]
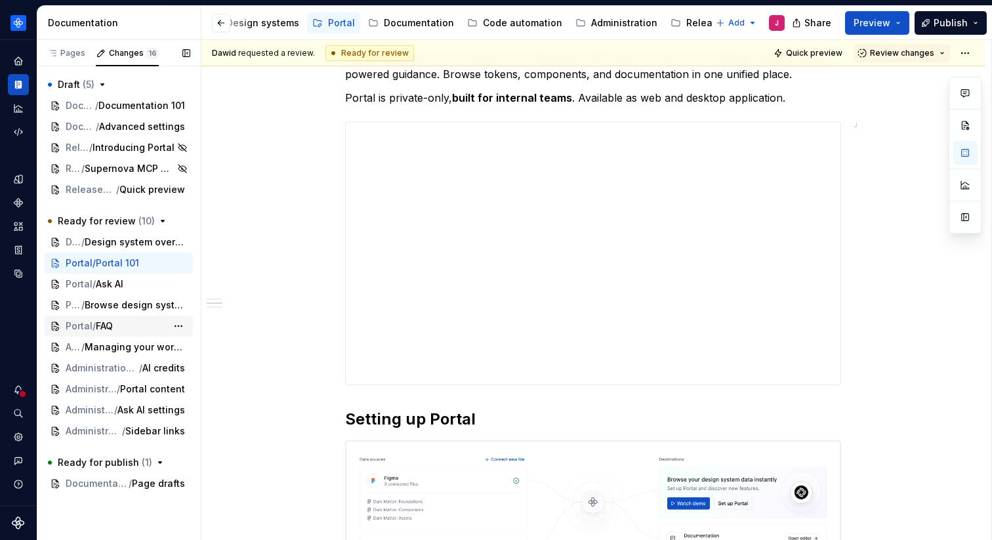
click at [104, 319] on span "FAQ" at bounding box center [104, 325] width 17 height 13
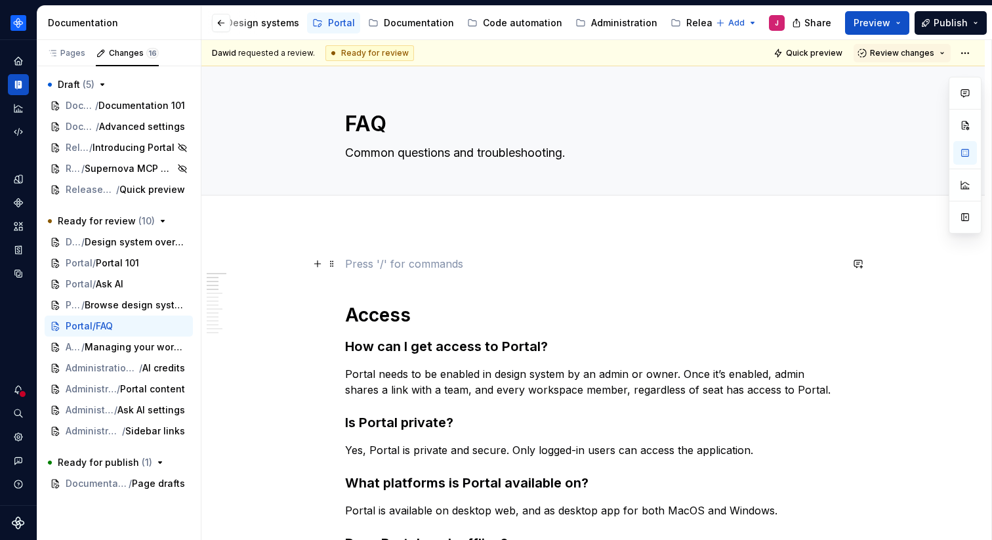
click at [348, 261] on p at bounding box center [593, 264] width 496 height 16
click at [337, 265] on span at bounding box center [332, 264] width 10 height 18
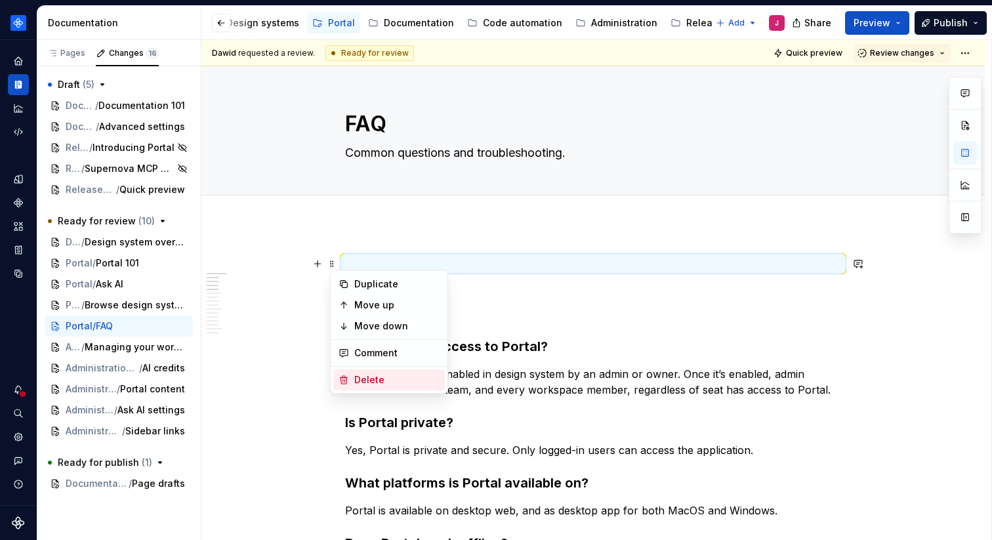
click at [377, 379] on div "Delete" at bounding box center [396, 379] width 85 height 13
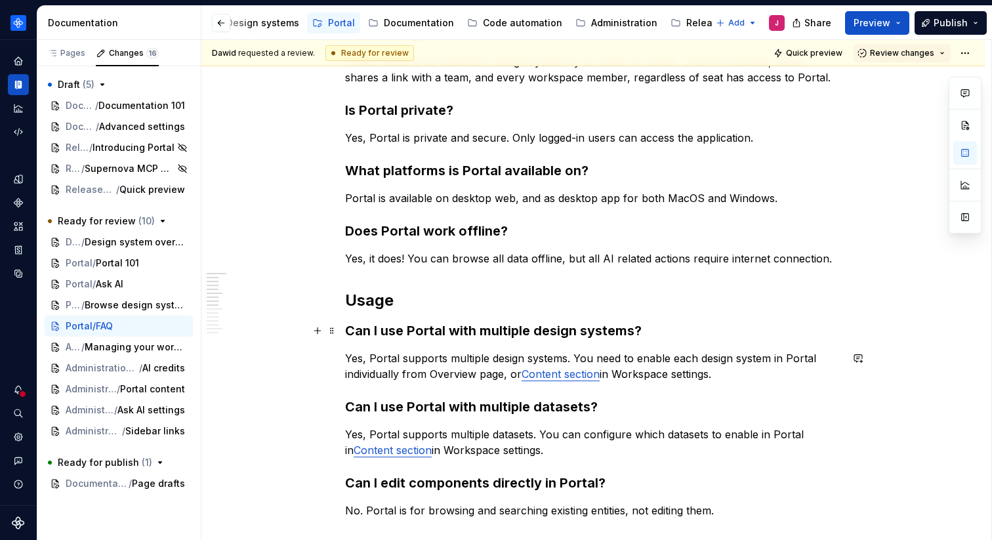
scroll to position [171, 0]
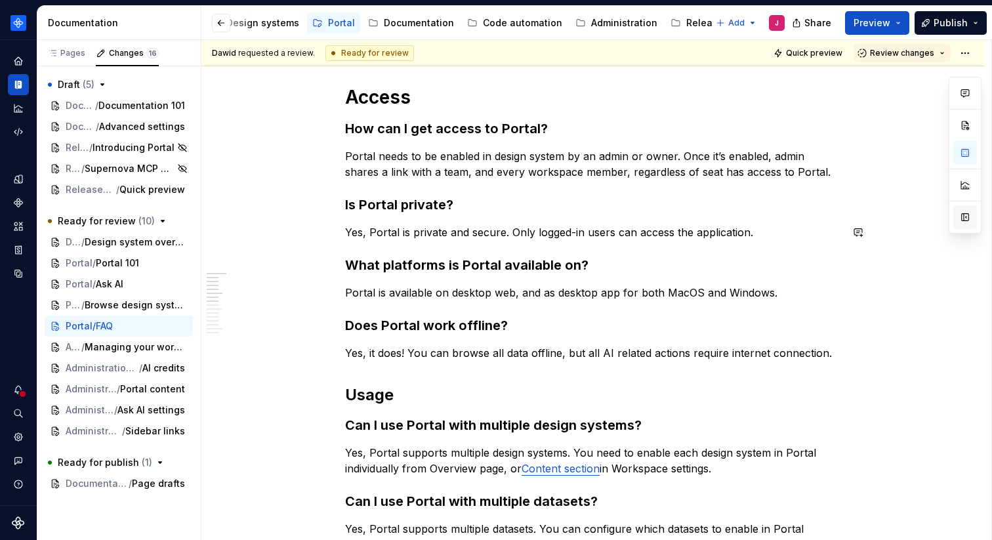
click at [962, 222] on button "button" at bounding box center [965, 217] width 24 height 24
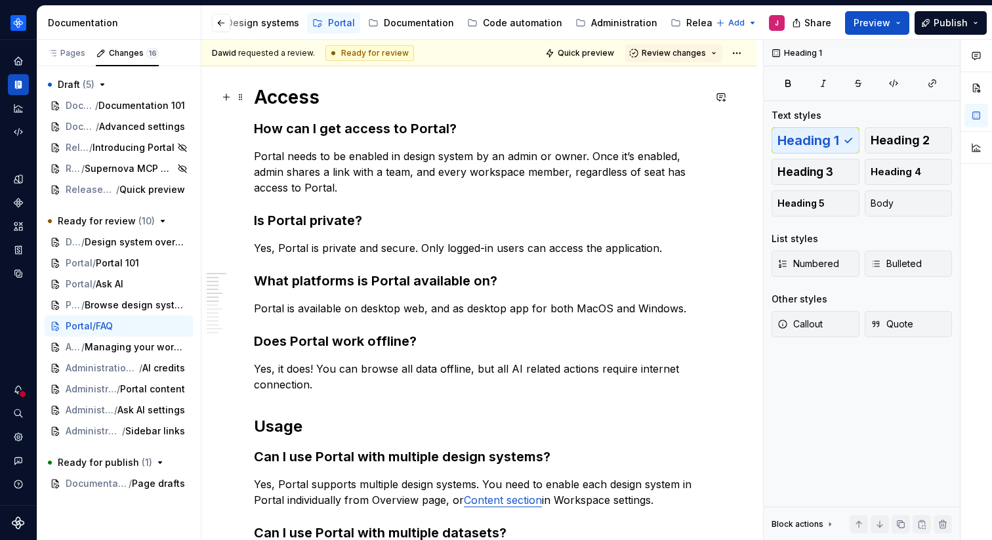
click at [626, 88] on h1 "Access" at bounding box center [479, 97] width 450 height 24
click at [945, 52] on button "button" at bounding box center [946, 53] width 18 height 18
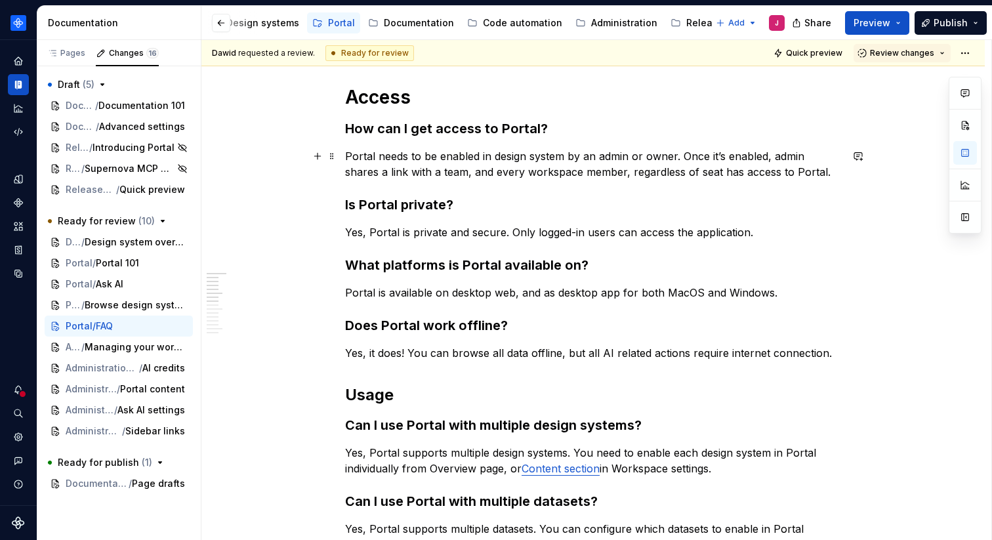
type textarea "*"
click at [443, 158] on p "Portal needs to be enabled in design system by an admin or owner. Once it’s ena…" at bounding box center [593, 163] width 496 height 31
click at [805, 157] on p "Portal needs to be enabled in the design system by an admin or owner. Once it’s…" at bounding box center [593, 163] width 496 height 31
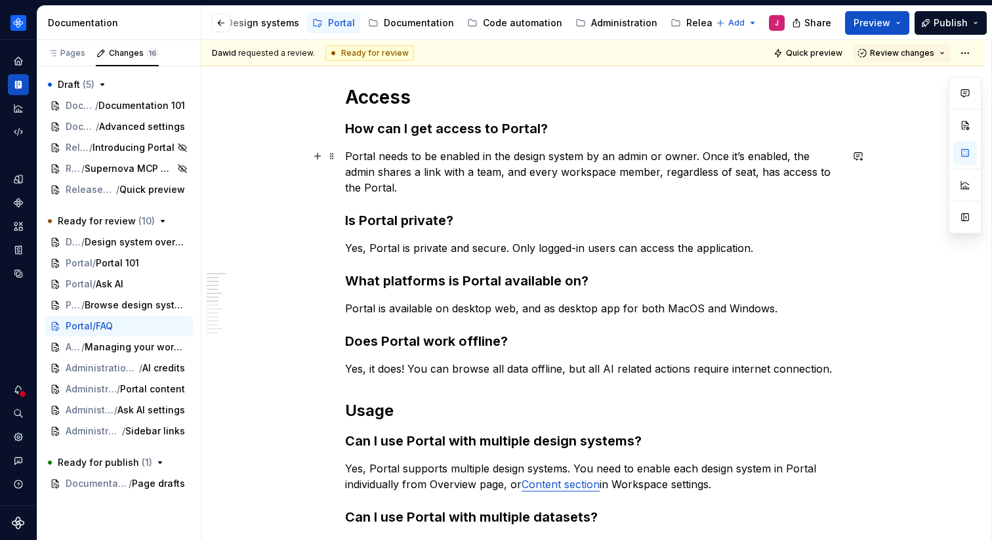
click at [692, 185] on p "Portal needs to be enabled in the design system by an admin or owner. Once it’s…" at bounding box center [593, 171] width 496 height 47
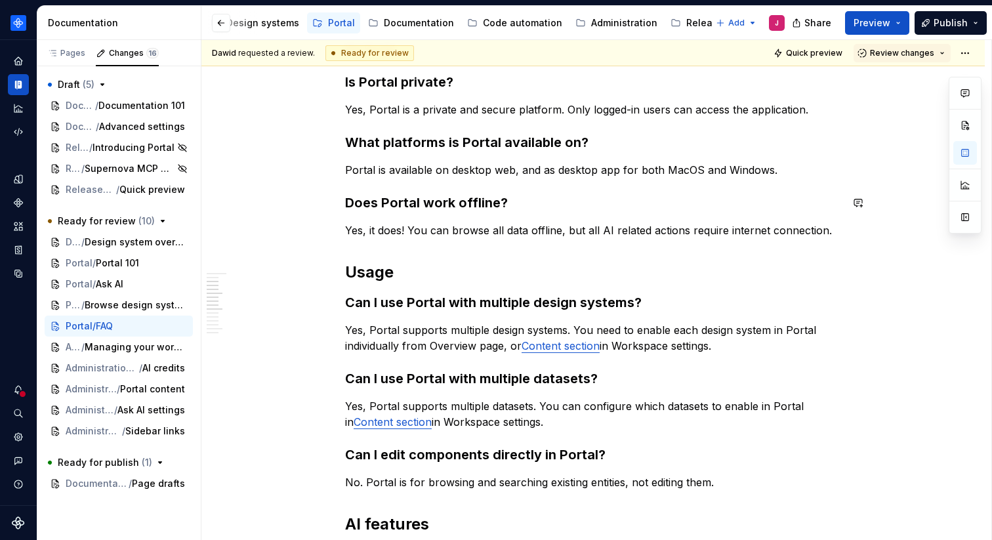
scroll to position [318, 0]
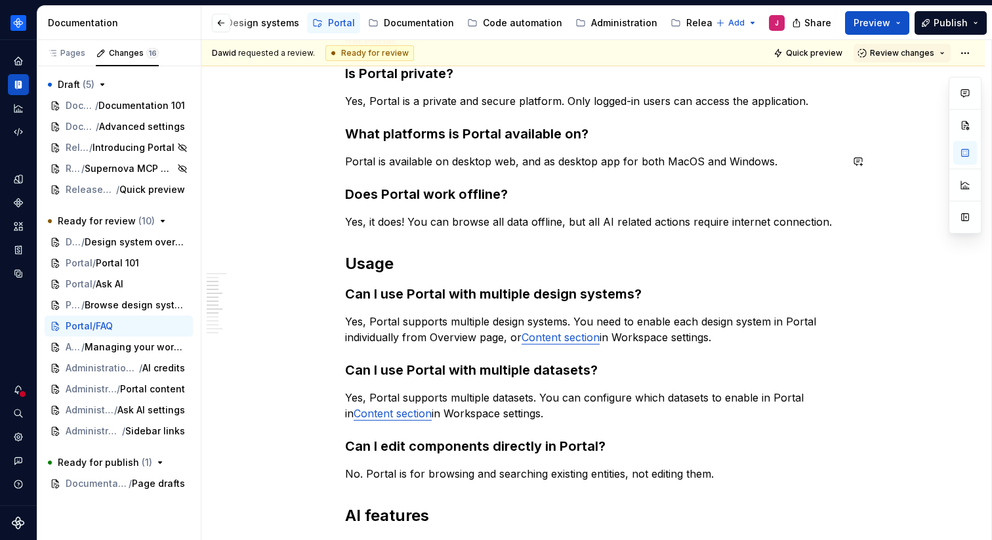
click at [905, 239] on div "Access How can I get access to Portal? Portal needs to be enabled in the design…" at bounding box center [592, 540] width 783 height 1267
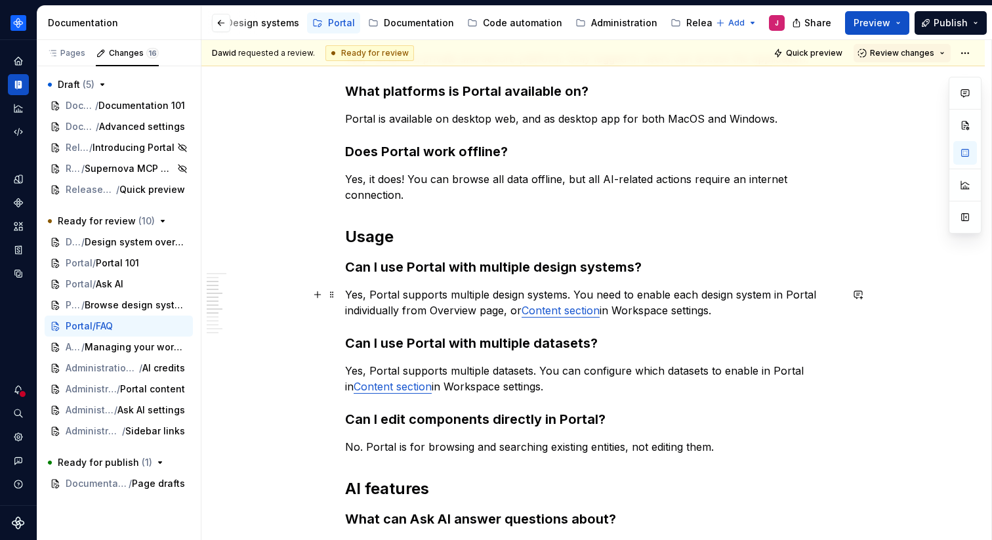
scroll to position [363, 0]
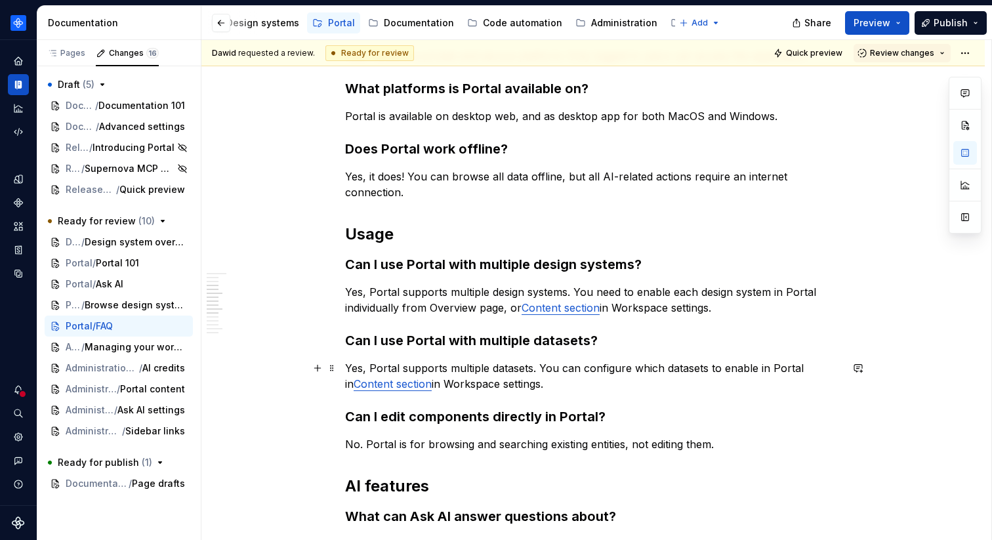
type textarea "*"
